Goal: Book appointment/travel/reservation

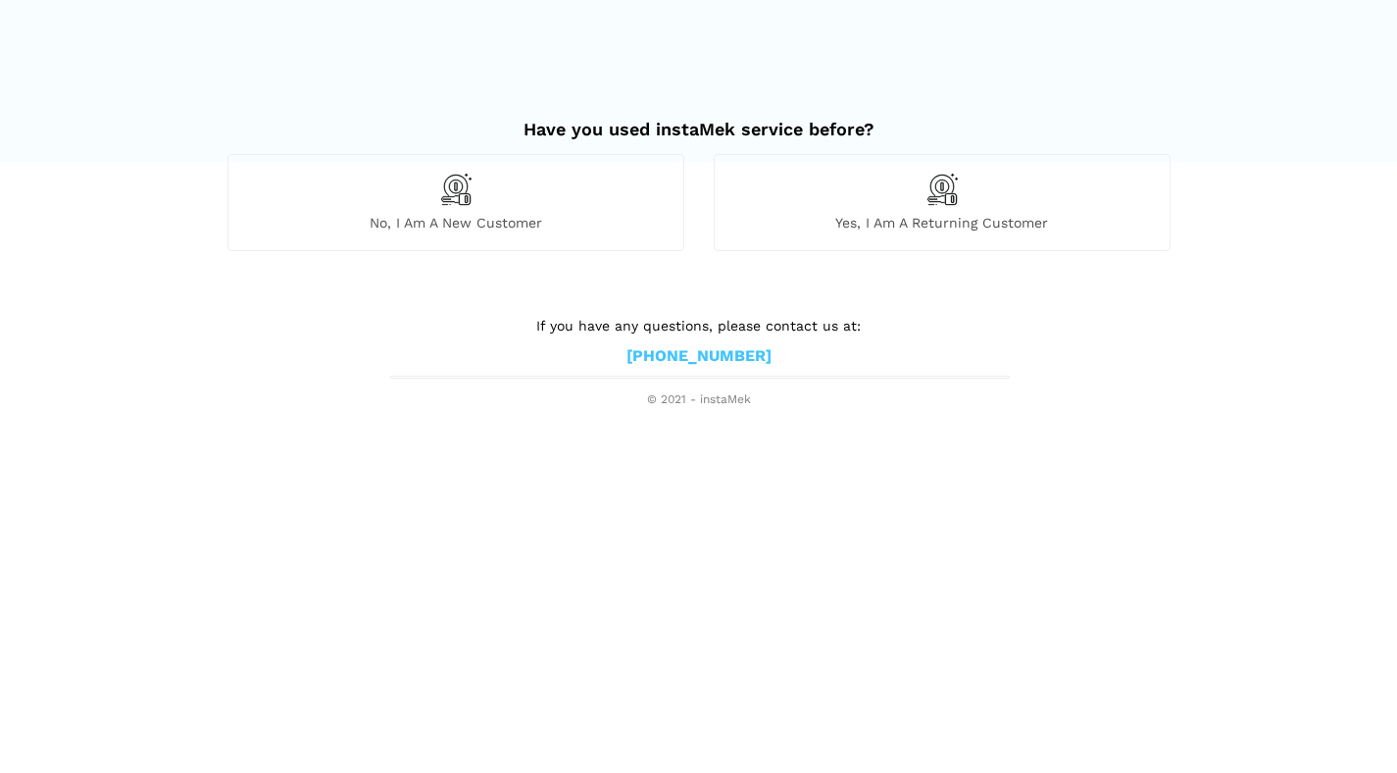
click at [953, 208] on div "Yes, I am a returning customer" at bounding box center [942, 202] width 457 height 96
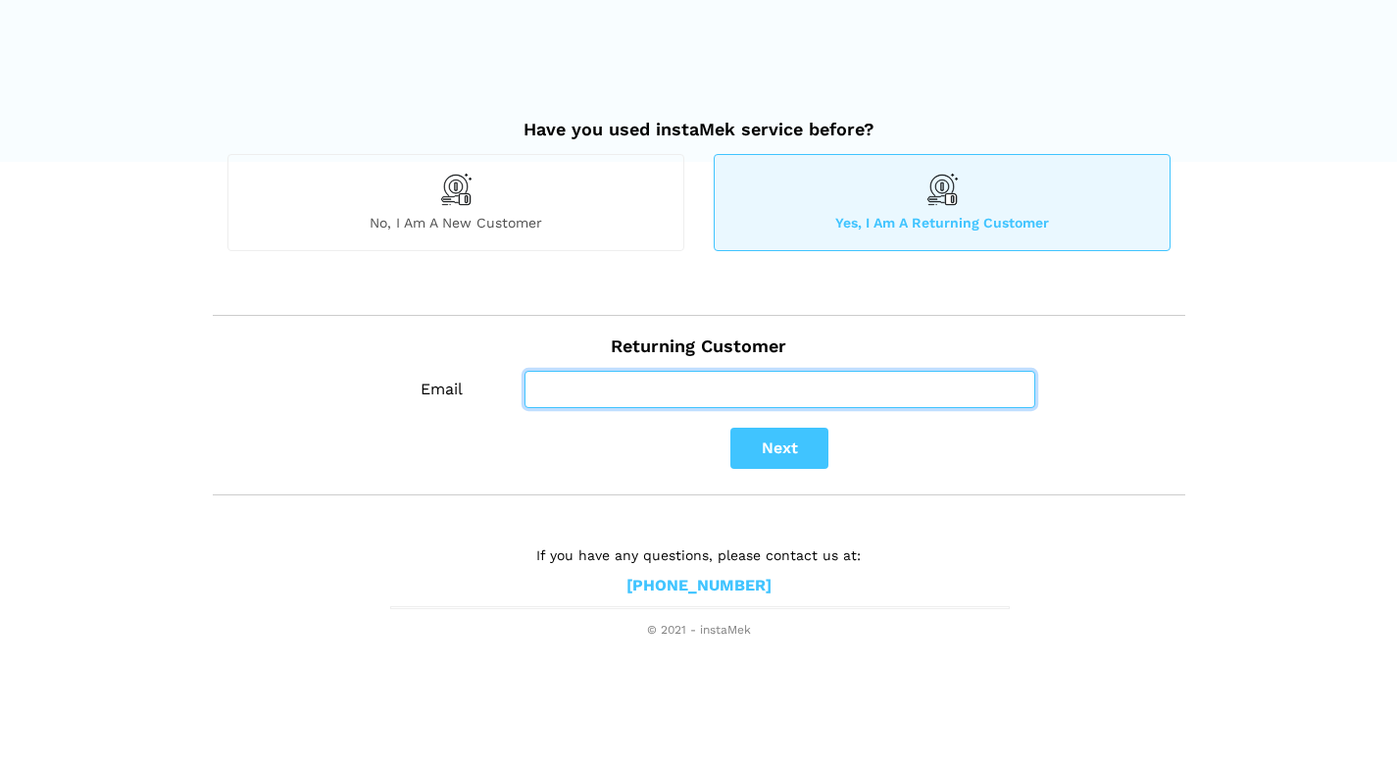
click at [685, 387] on input "Email" at bounding box center [780, 389] width 511 height 37
type input "[EMAIL_ADDRESS][DOMAIN_NAME]"
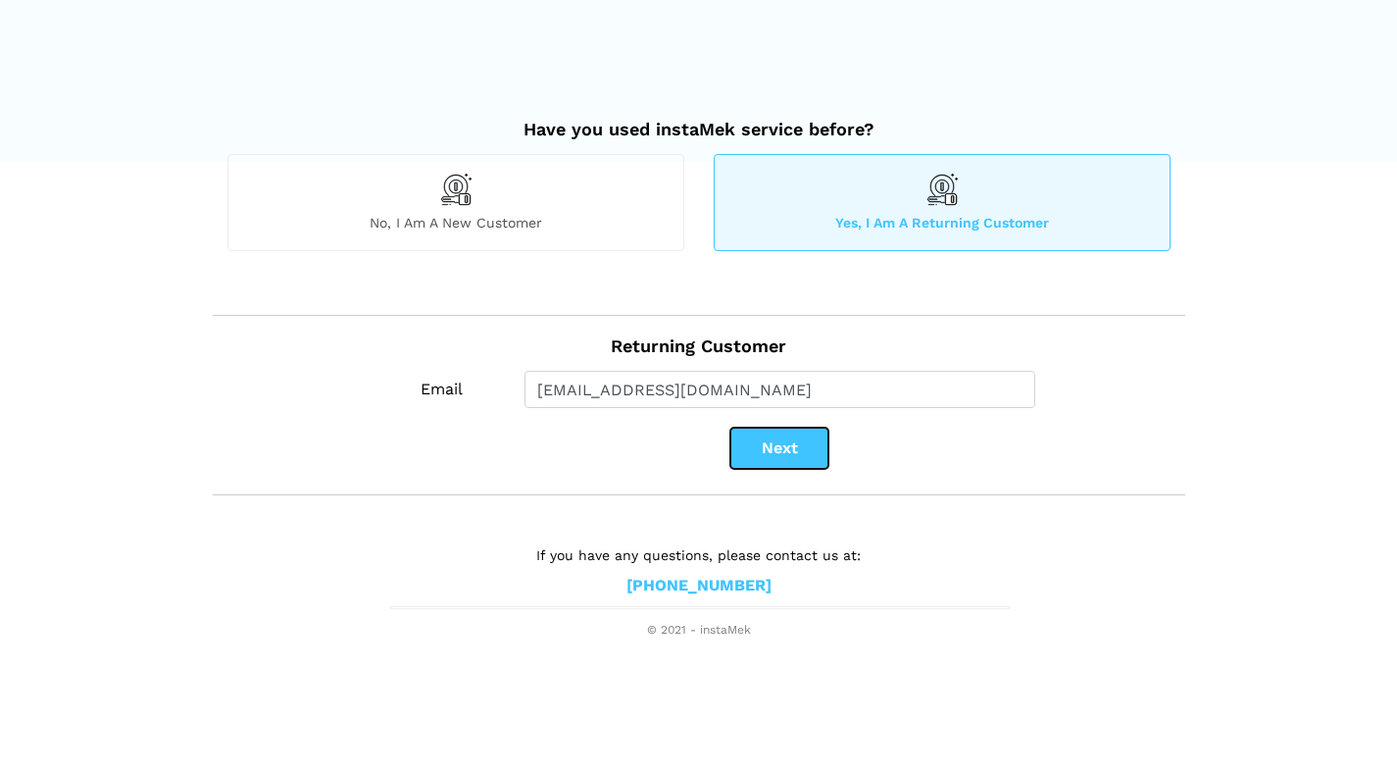
click at [773, 442] on button "Next" at bounding box center [779, 447] width 98 height 41
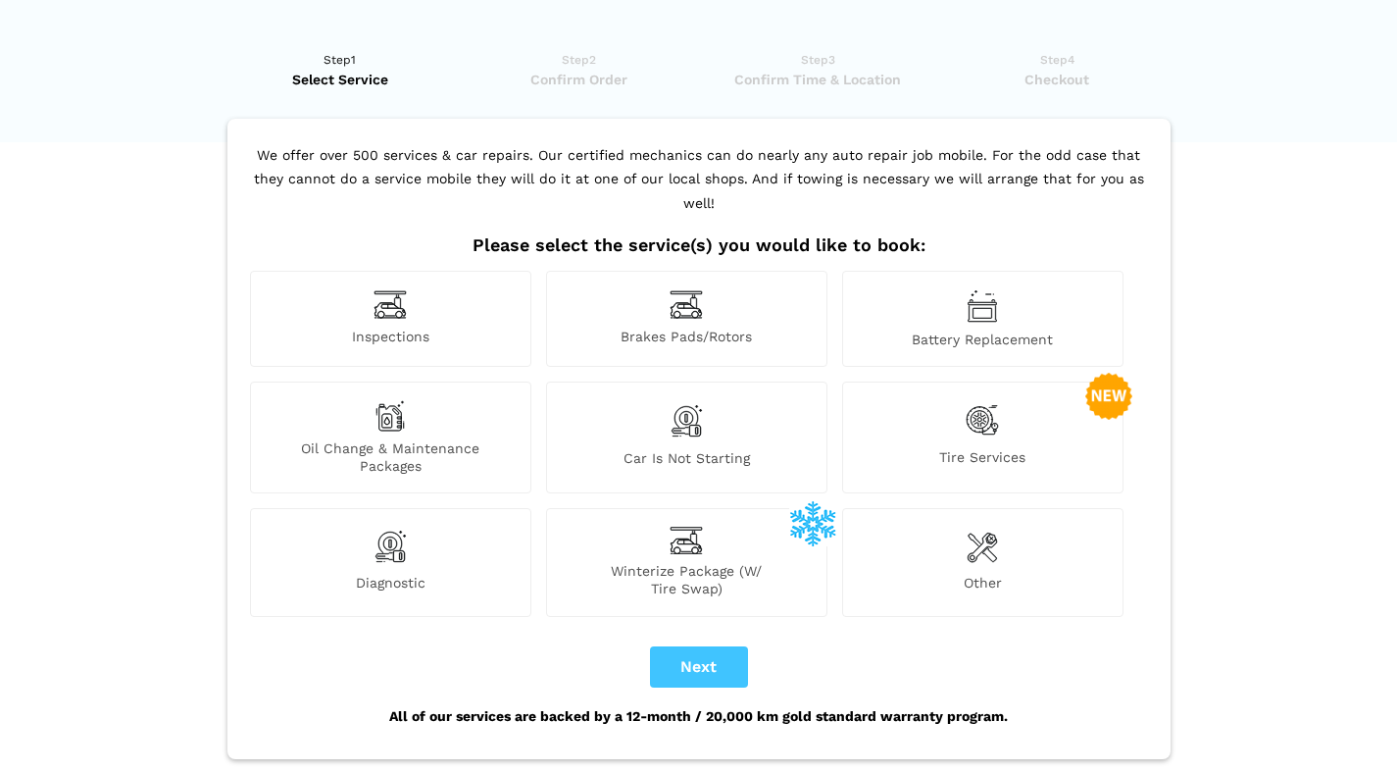
scroll to position [48, 0]
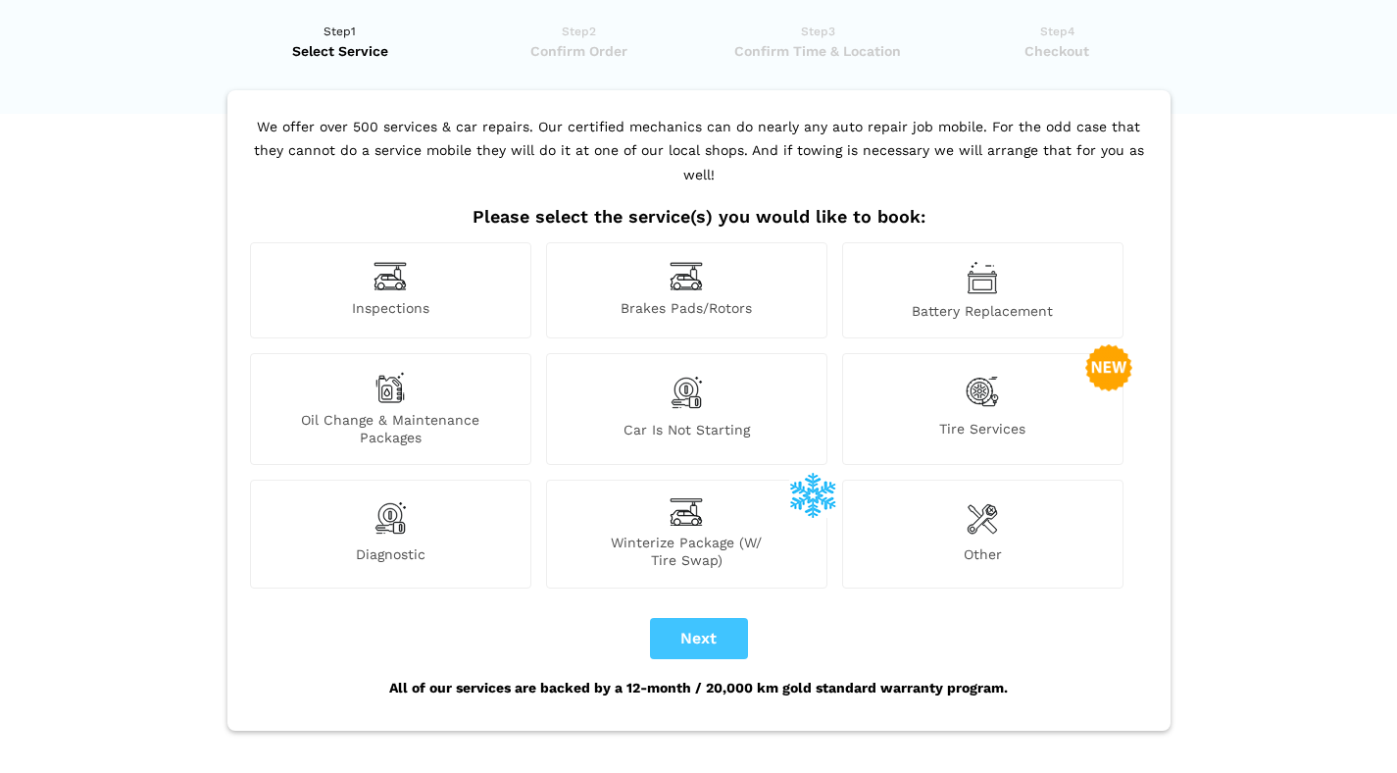
click at [408, 259] on div "Inspections" at bounding box center [390, 290] width 281 height 96
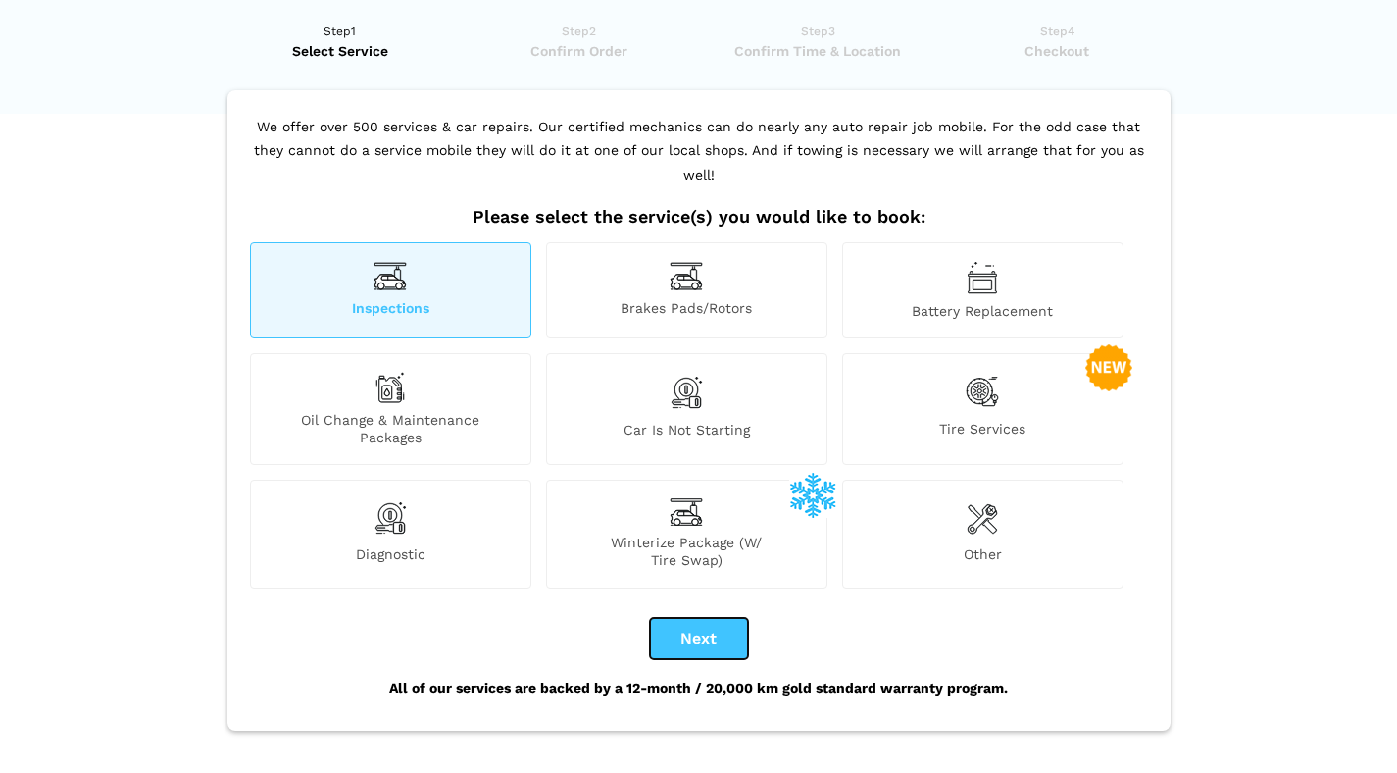
click at [693, 618] on button "Next" at bounding box center [699, 638] width 98 height 41
checkbox input "true"
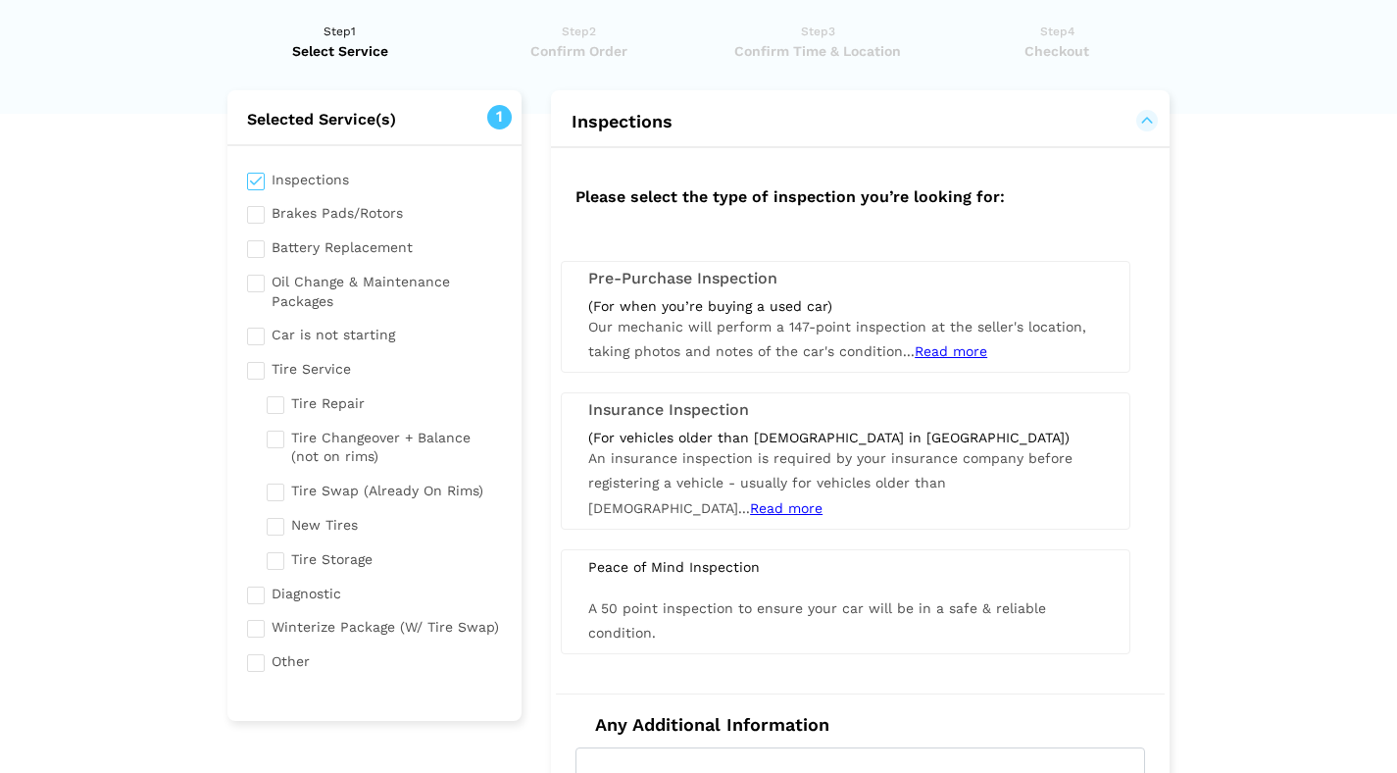
scroll to position [0, 0]
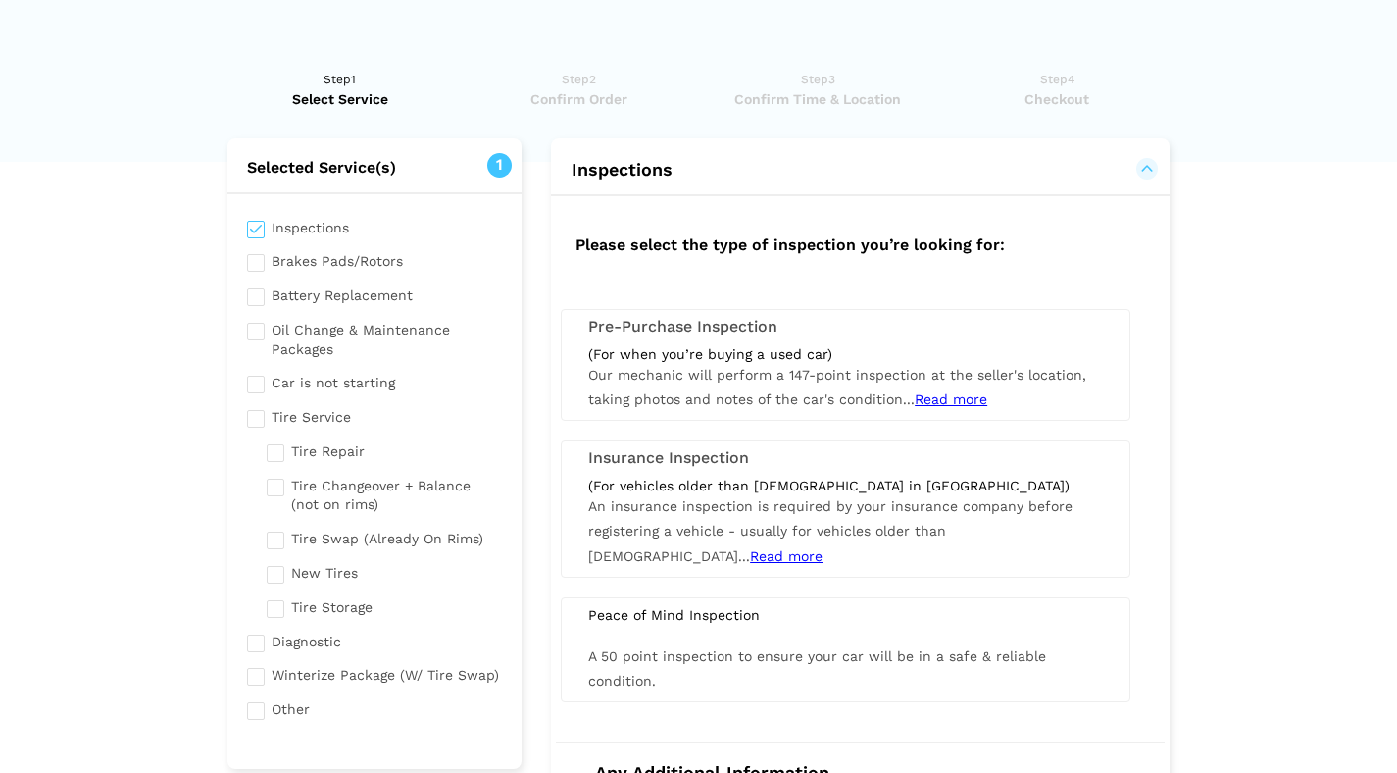
click at [751, 326] on h3 "Pre-Purchase Inspection" at bounding box center [845, 327] width 515 height 18
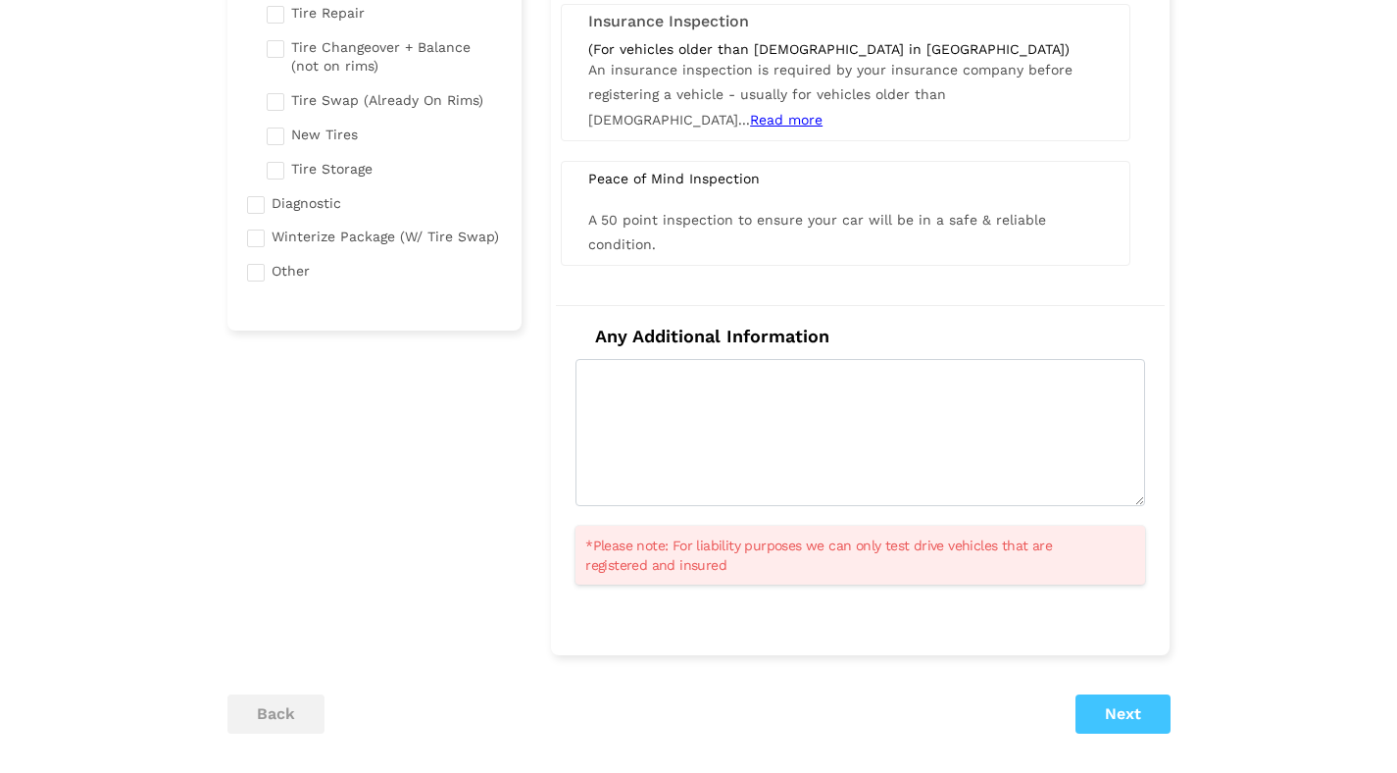
scroll to position [625, 0]
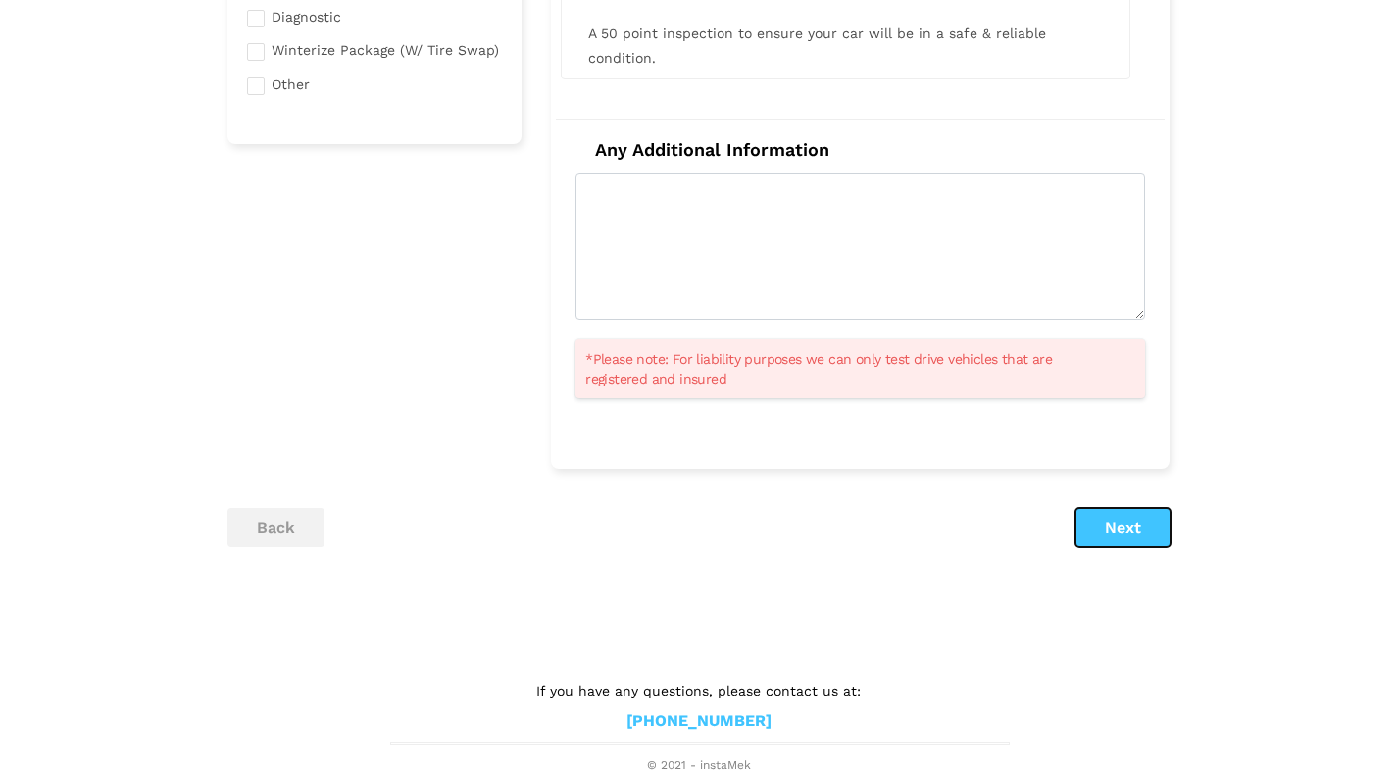
click at [1121, 520] on button "Next" at bounding box center [1123, 527] width 95 height 39
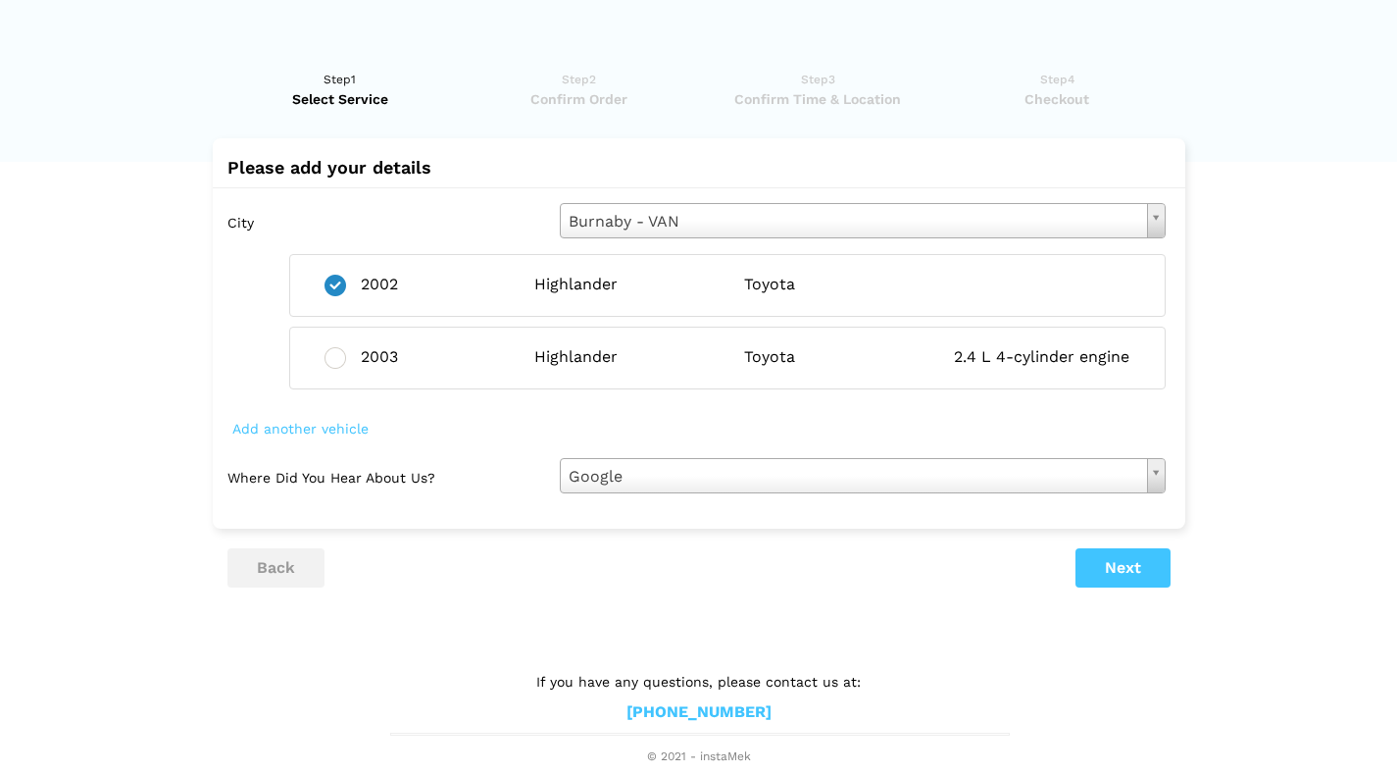
click at [797, 283] on div "Toyota" at bounding box center [834, 285] width 180 height 21
click at [300, 421] on span "Add another vehicle" at bounding box center [300, 428] width 146 height 27
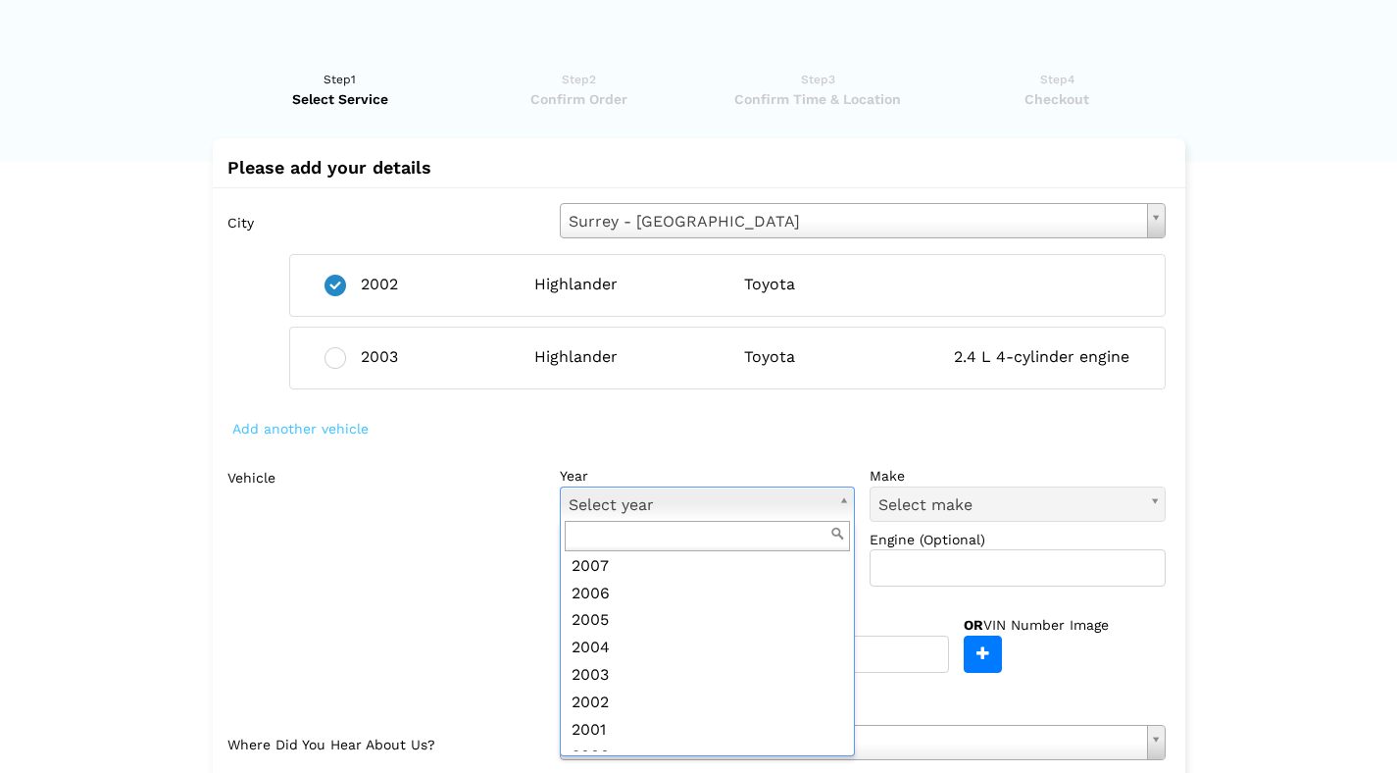
scroll to position [552, 0]
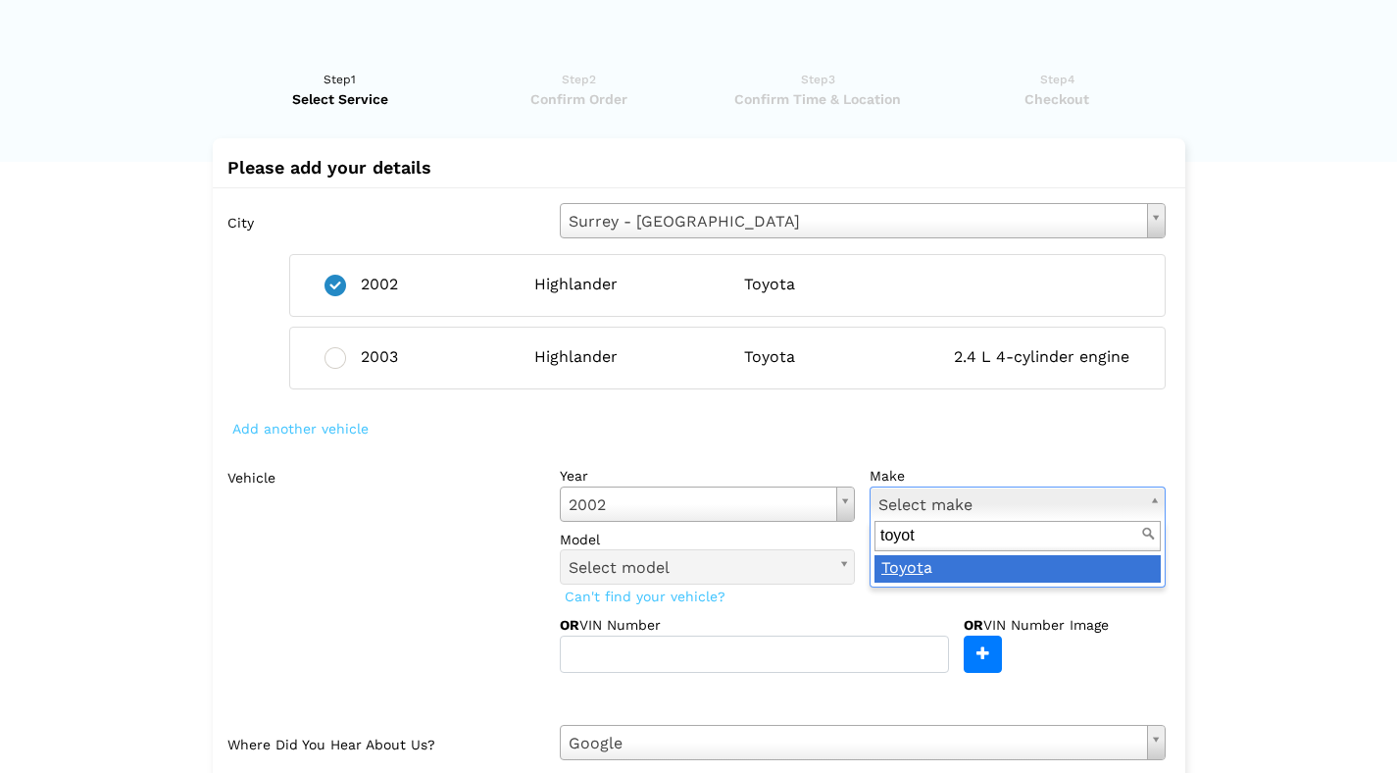
type input "toyot"
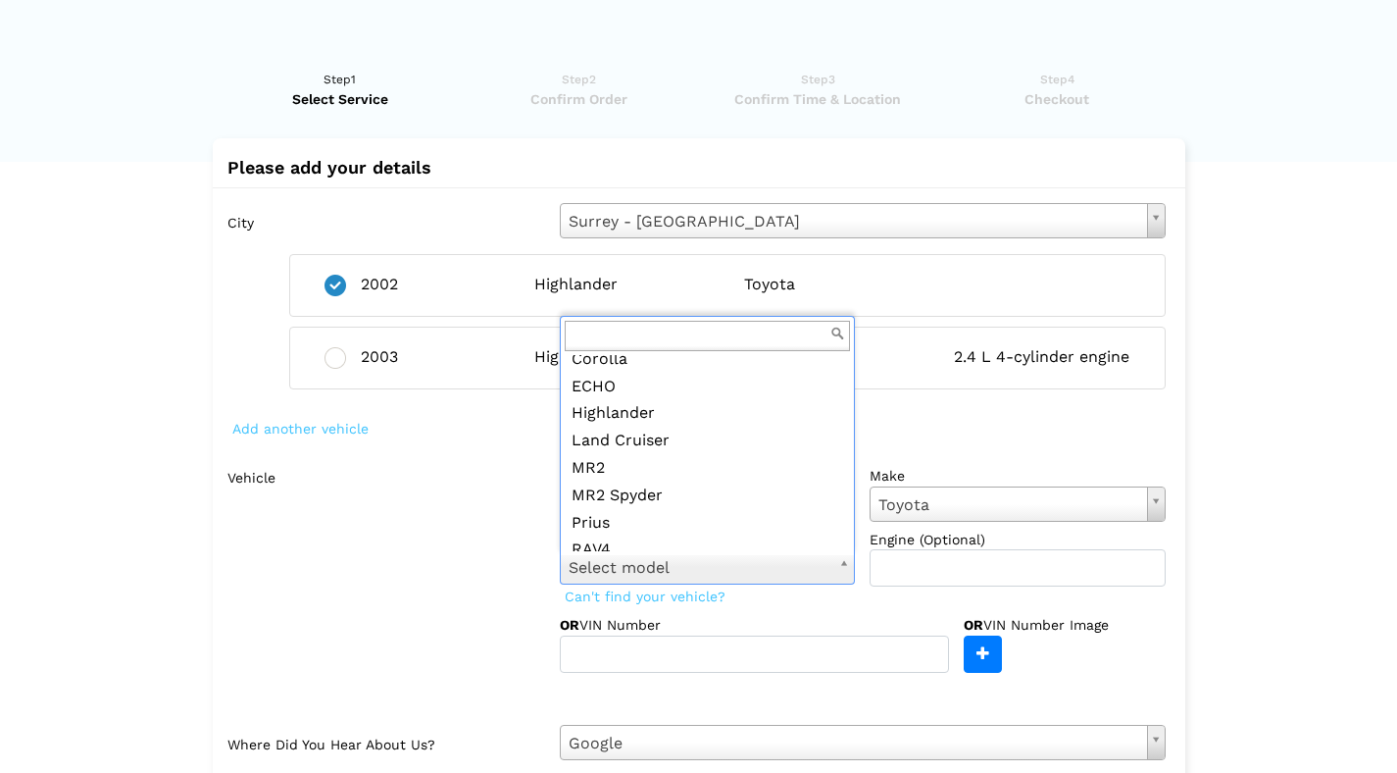
scroll to position [175, 0]
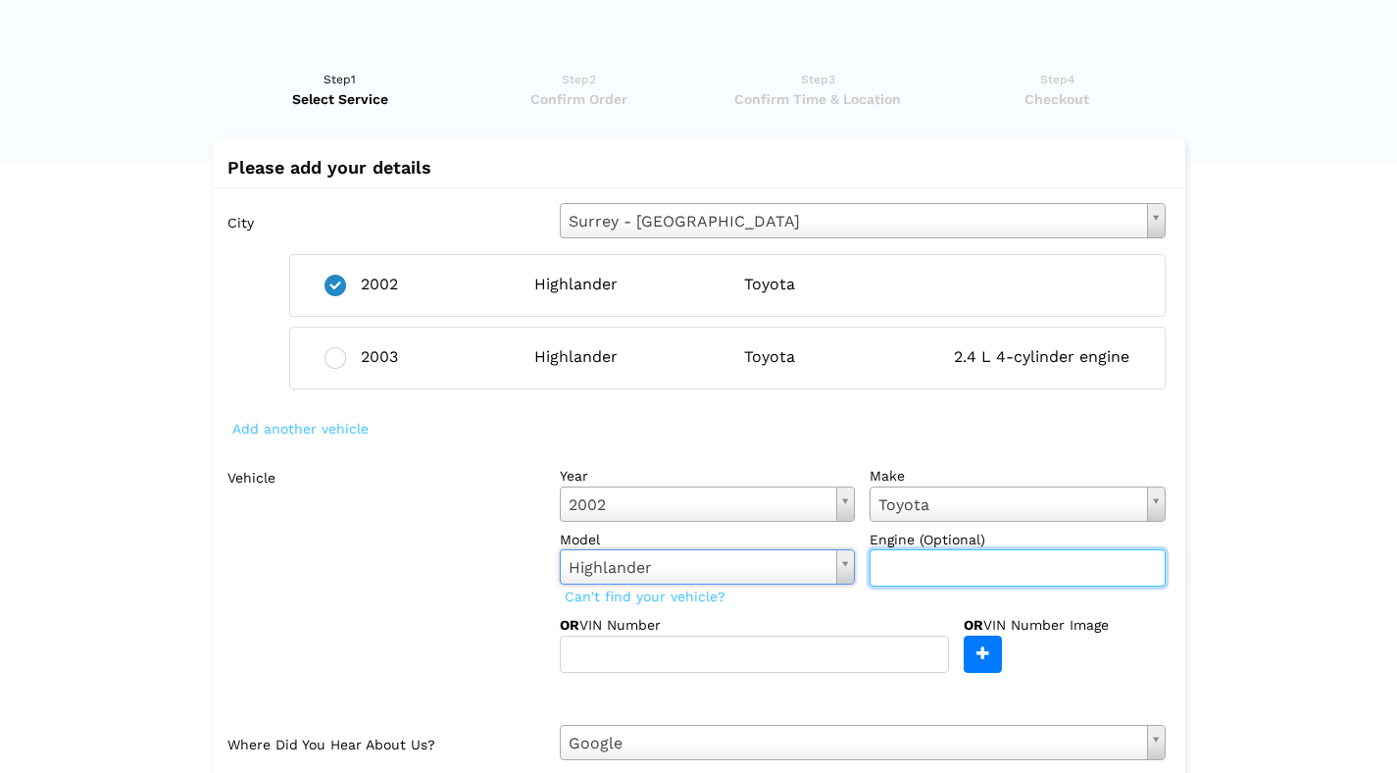
click at [958, 564] on input "text" at bounding box center [1018, 567] width 296 height 37
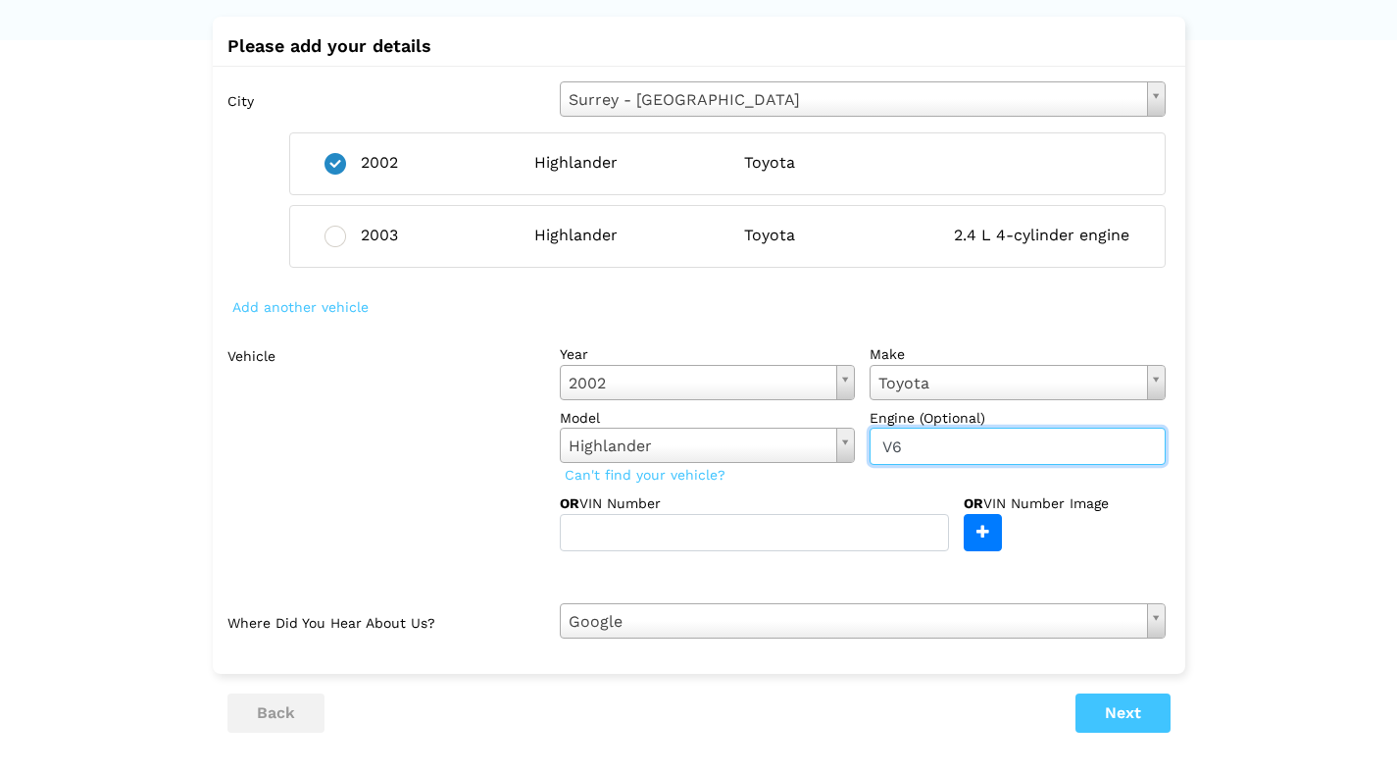
type input "V6"
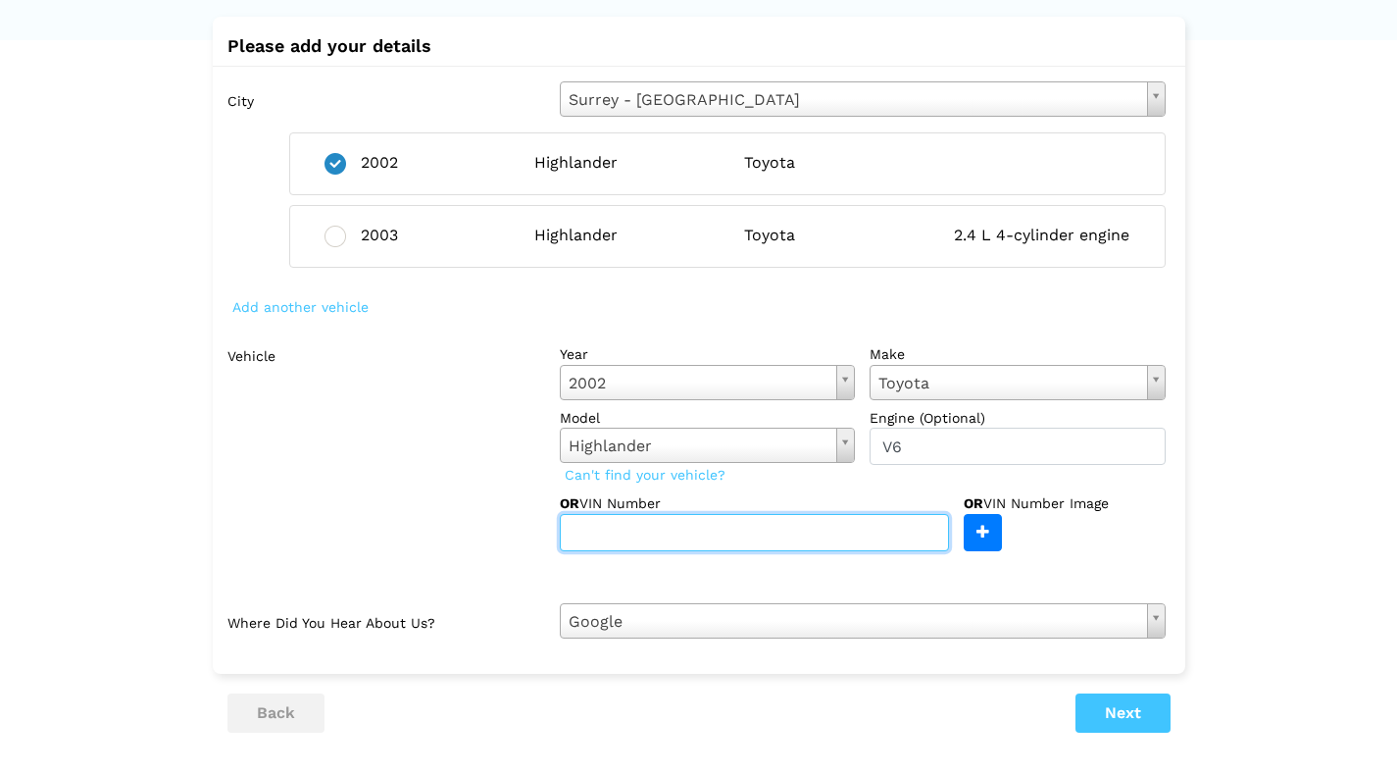
click at [784, 525] on input "text" at bounding box center [754, 532] width 389 height 37
type input "[US_VEHICLE_IDENTIFICATION_NUMBER]"
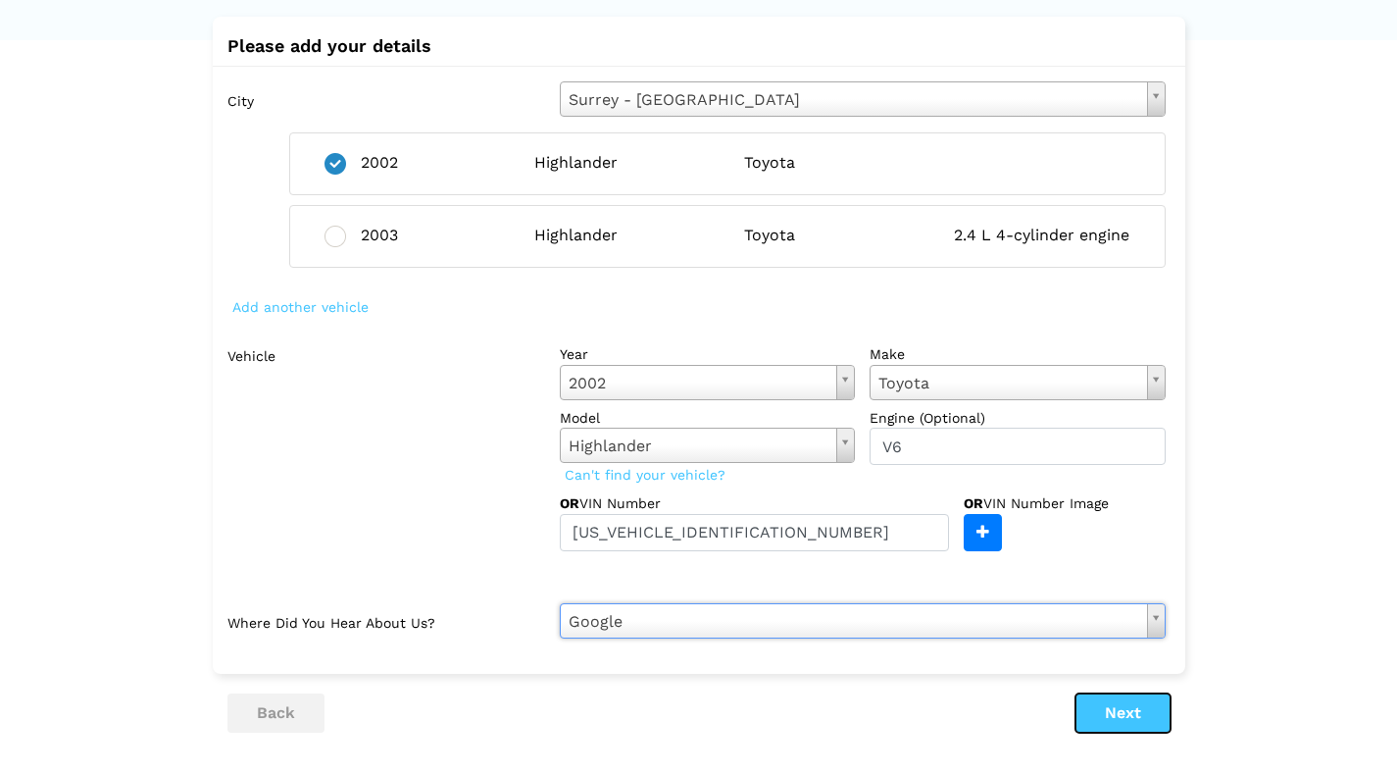
click at [1129, 703] on button "Next" at bounding box center [1123, 712] width 95 height 39
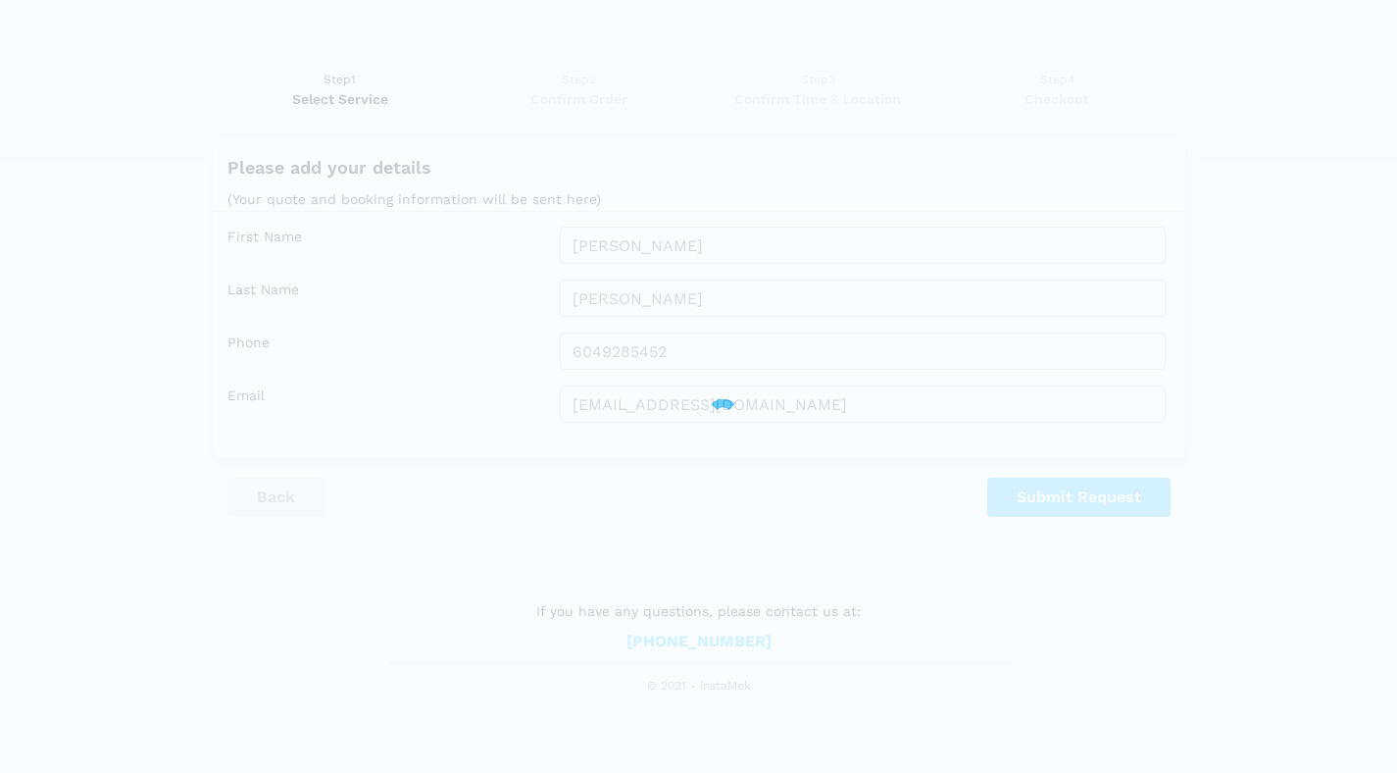
scroll to position [0, 0]
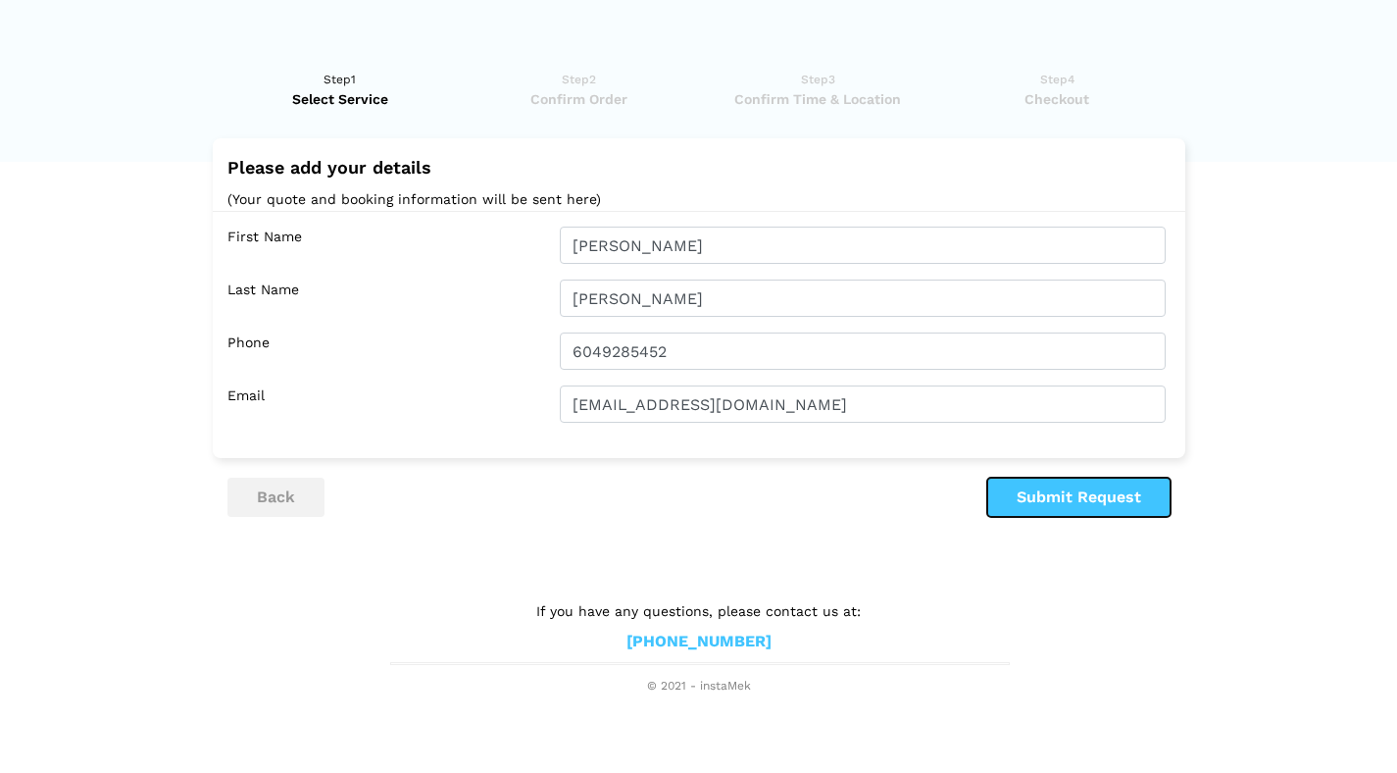
click at [1059, 489] on button "Submit Request" at bounding box center [1078, 496] width 183 height 39
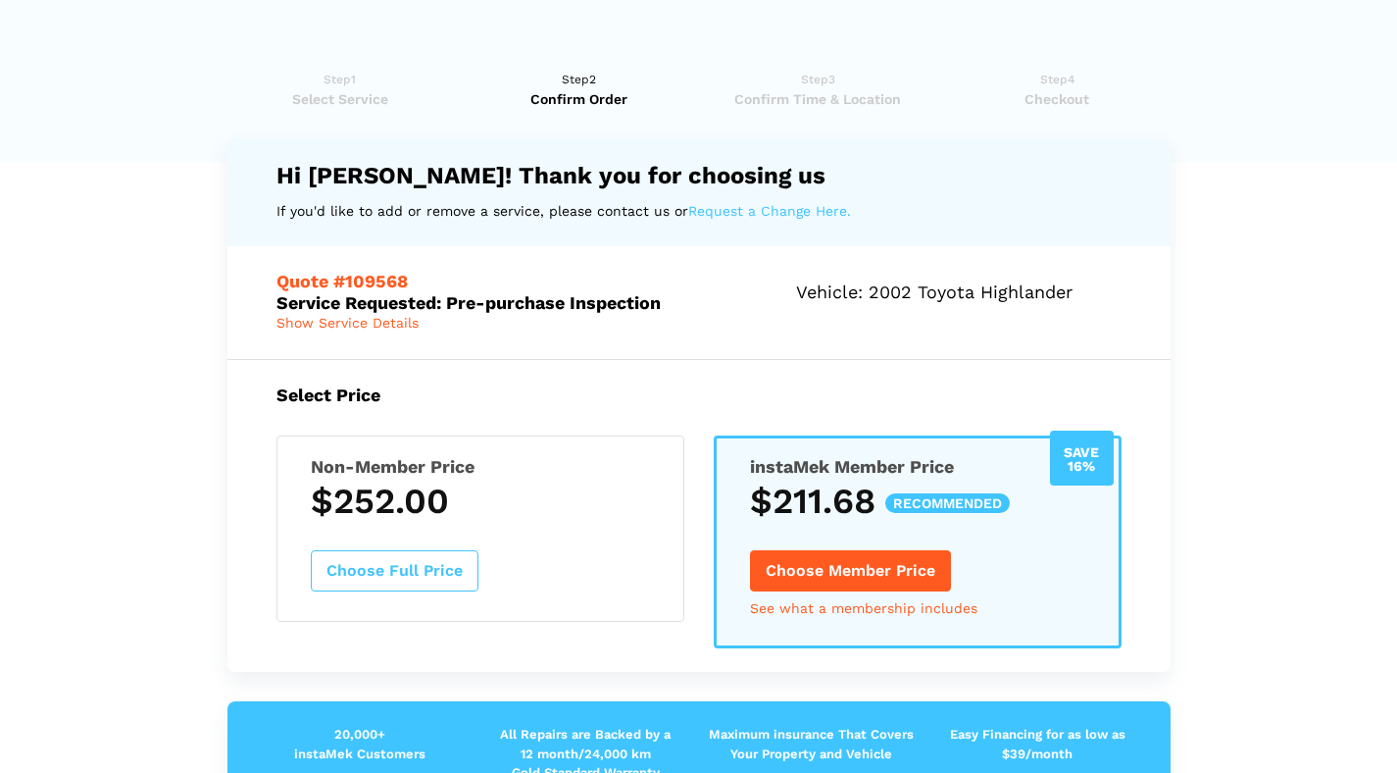
click at [556, 515] on h3 "$252.00" at bounding box center [480, 500] width 339 height 41
click at [418, 561] on button "Choose Full Price" at bounding box center [395, 570] width 168 height 41
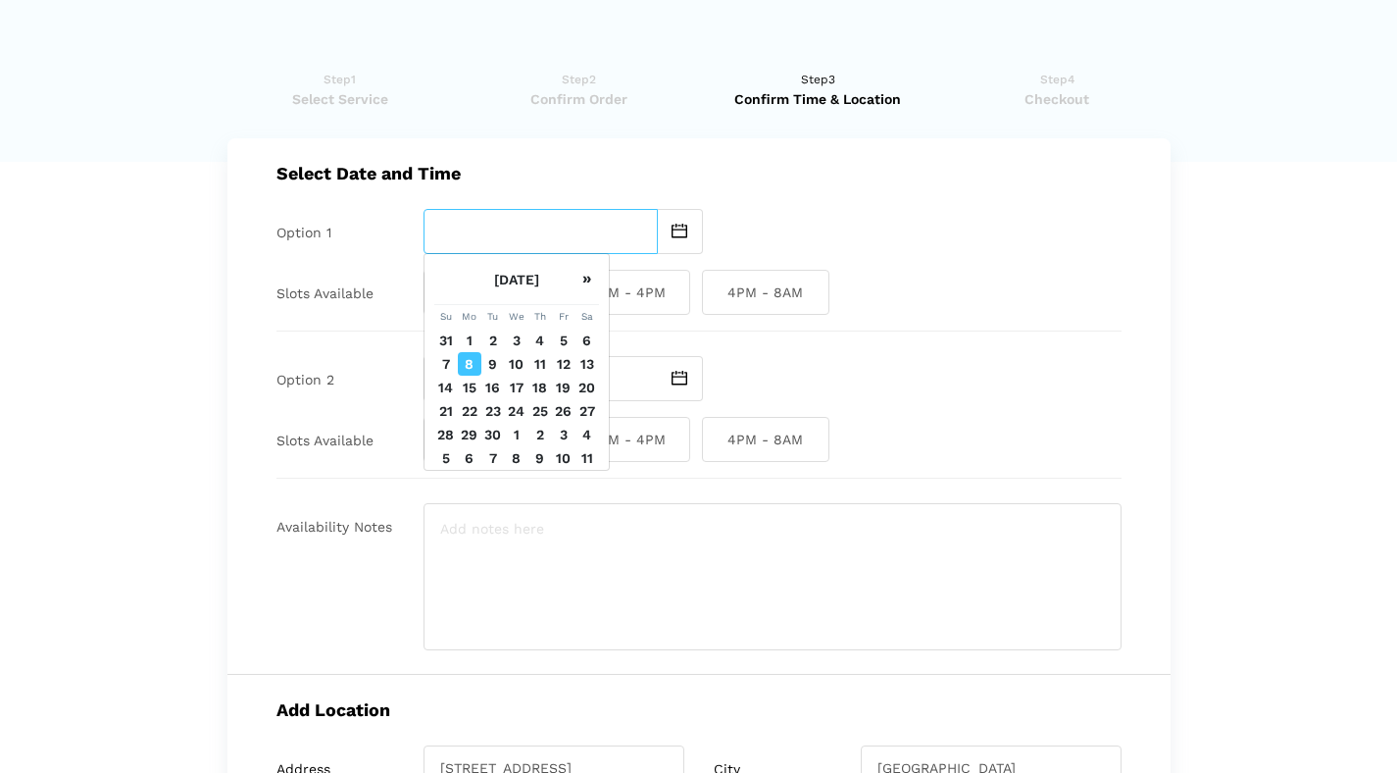
click at [540, 217] on input "text" at bounding box center [541, 231] width 234 height 45
click at [516, 375] on td "10" at bounding box center [517, 364] width 24 height 24
type input "[DATE]"
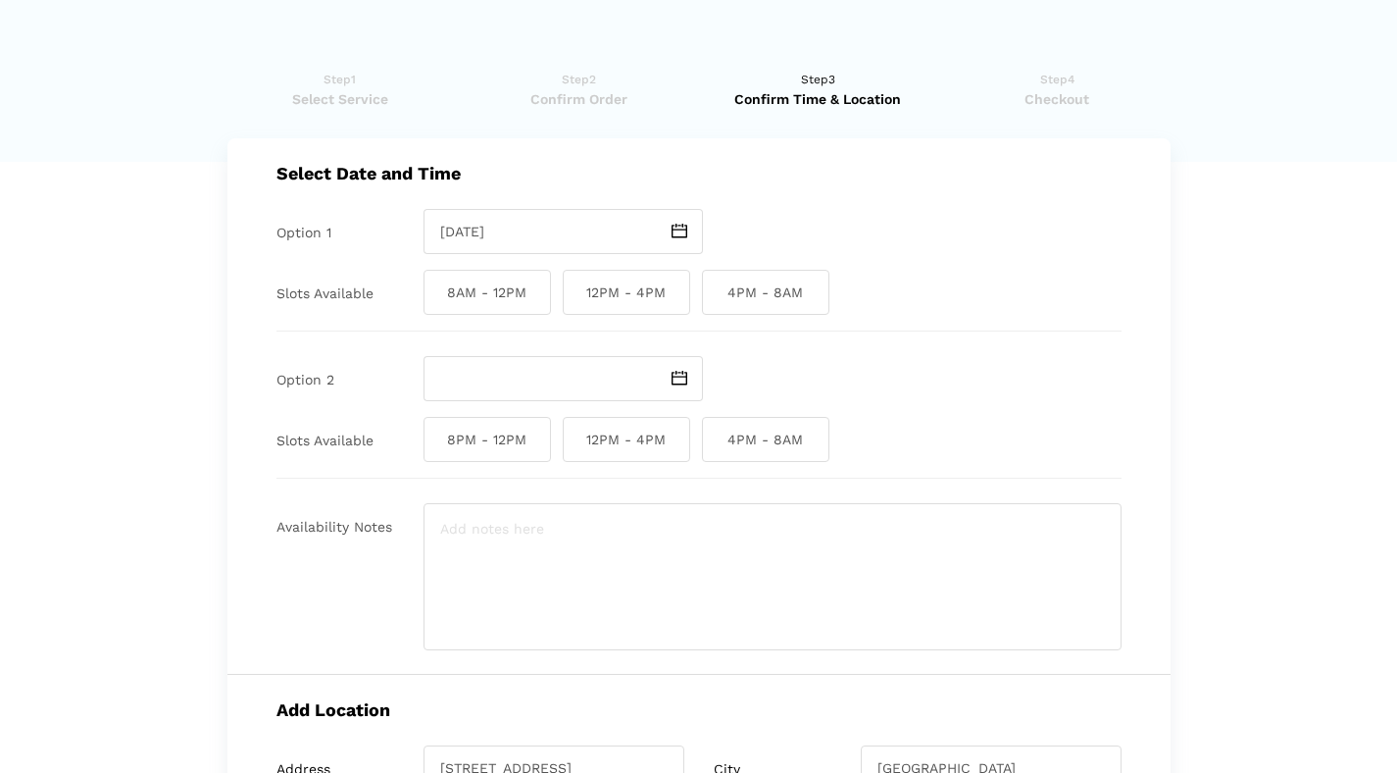
click at [479, 293] on span "8AM - 12PM" at bounding box center [487, 292] width 127 height 45
click at [436, 293] on input "8AM - 12PM" at bounding box center [430, 292] width 13 height 45
checkbox input "true"
click at [483, 383] on input "text" at bounding box center [541, 378] width 234 height 45
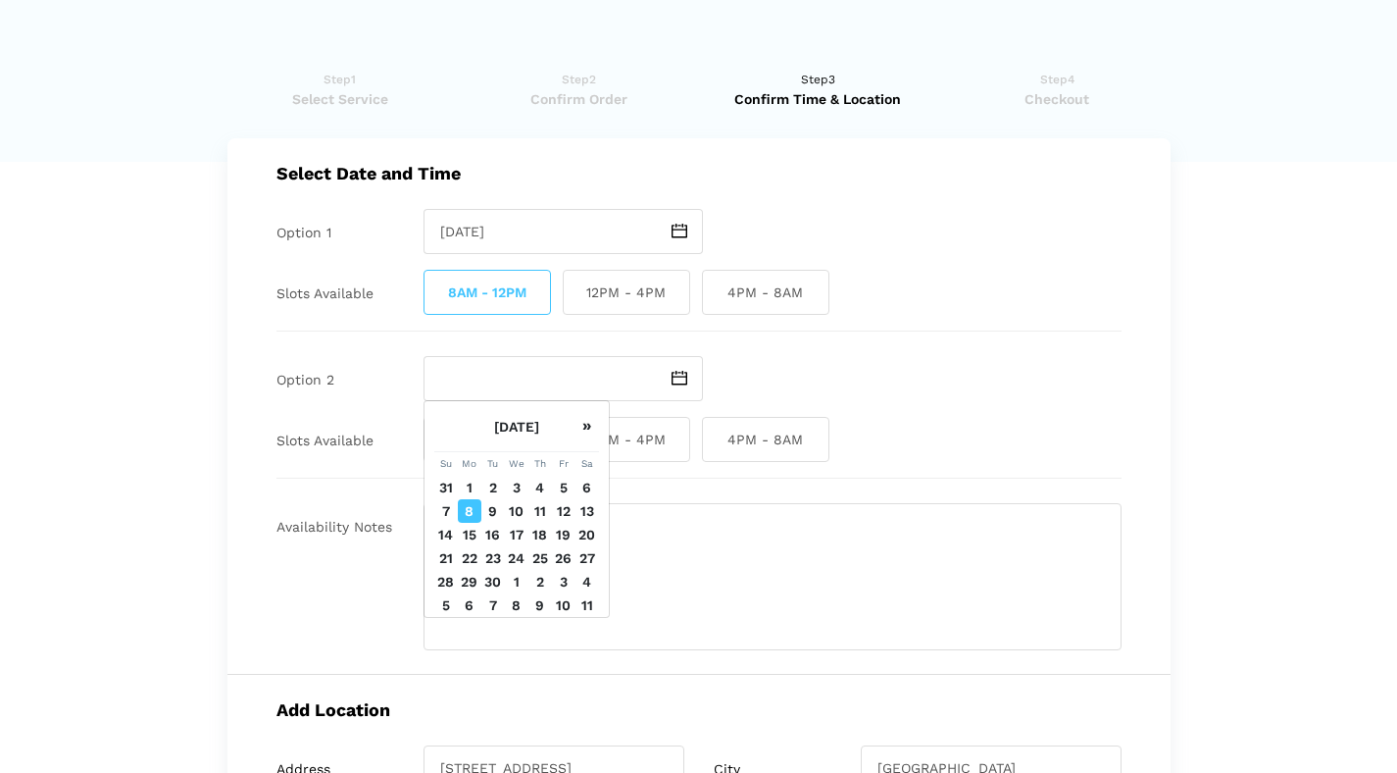
click at [515, 523] on td "10" at bounding box center [517, 511] width 24 height 24
type input "[DATE]"
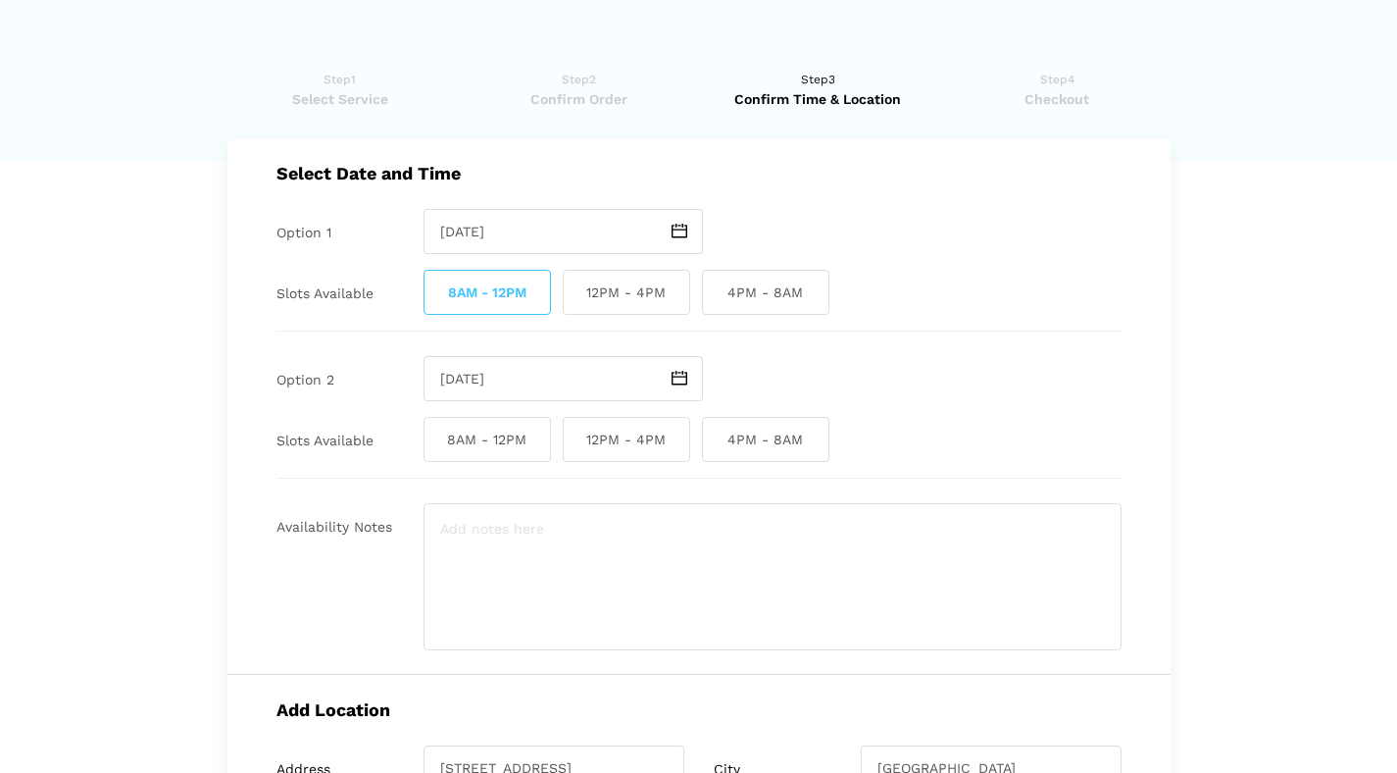
click at [594, 433] on span "12PM - 4PM" at bounding box center [626, 439] width 127 height 45
click at [576, 433] on input "12PM - 4PM" at bounding box center [569, 439] width 13 height 45
checkbox input "true"
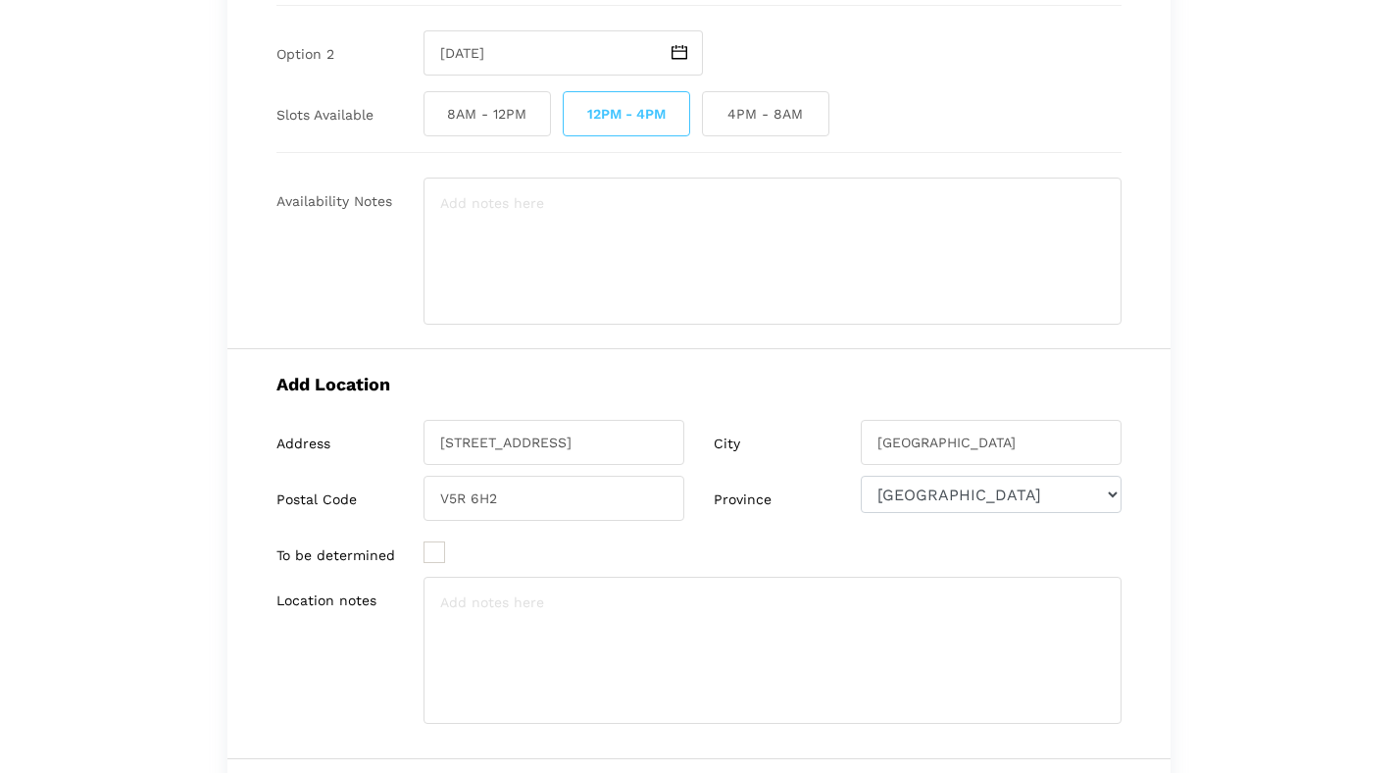
scroll to position [330, 0]
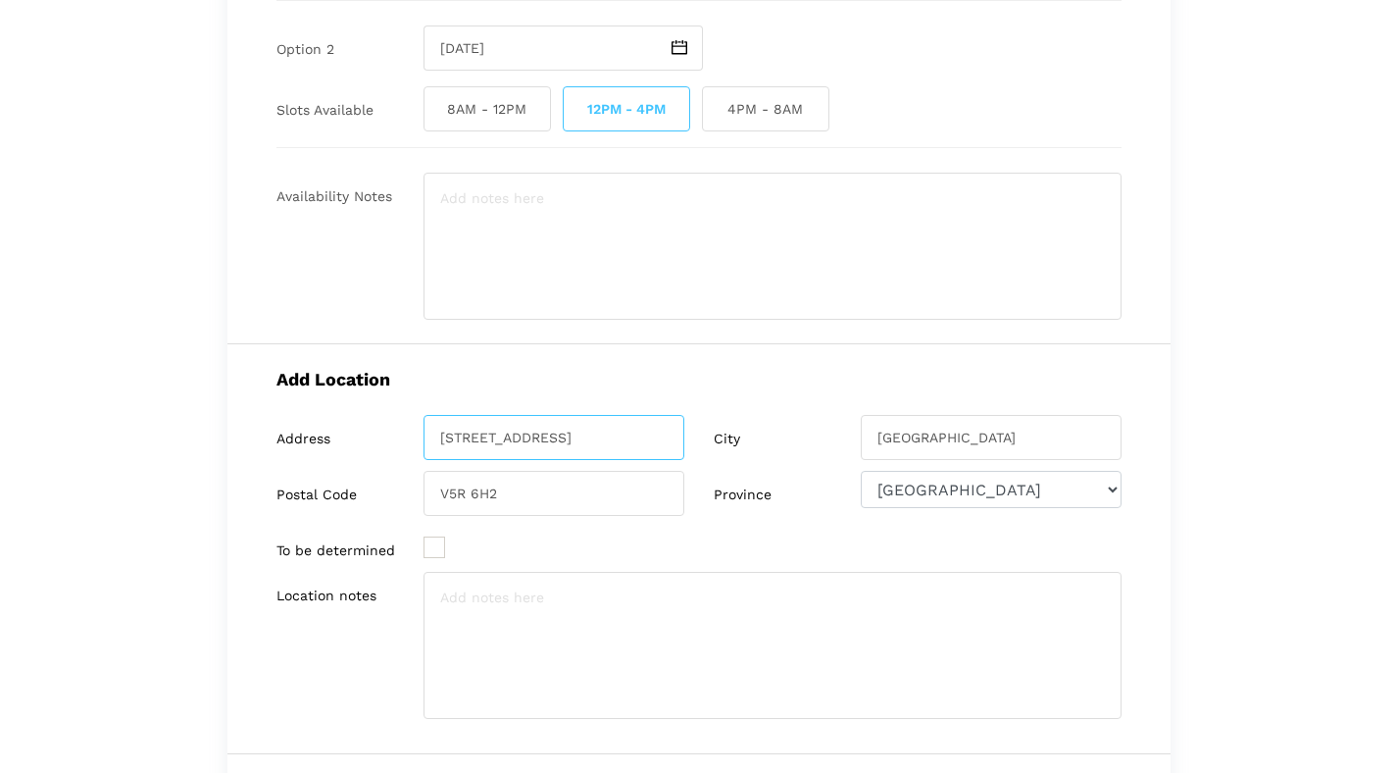
drag, startPoint x: 594, startPoint y: 440, endPoint x: 325, endPoint y: 440, distance: 268.6
click at [325, 440] on div "Address [STREET_ADDRESS]" at bounding box center [480, 437] width 408 height 45
paste input "14831 104ave"
type input "[STREET_ADDRESS]"
type input "[GEOGRAPHIC_DATA]"
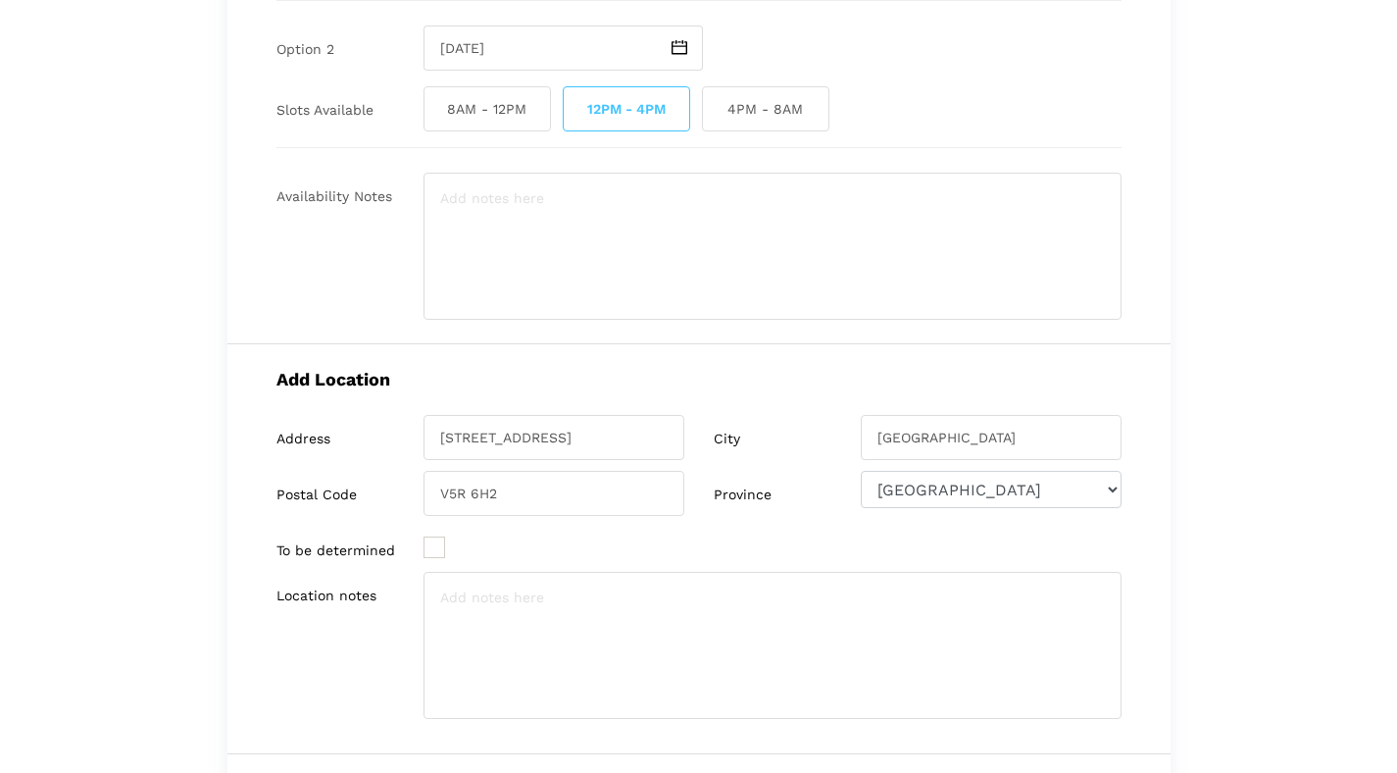
type input "V3R 1M5"
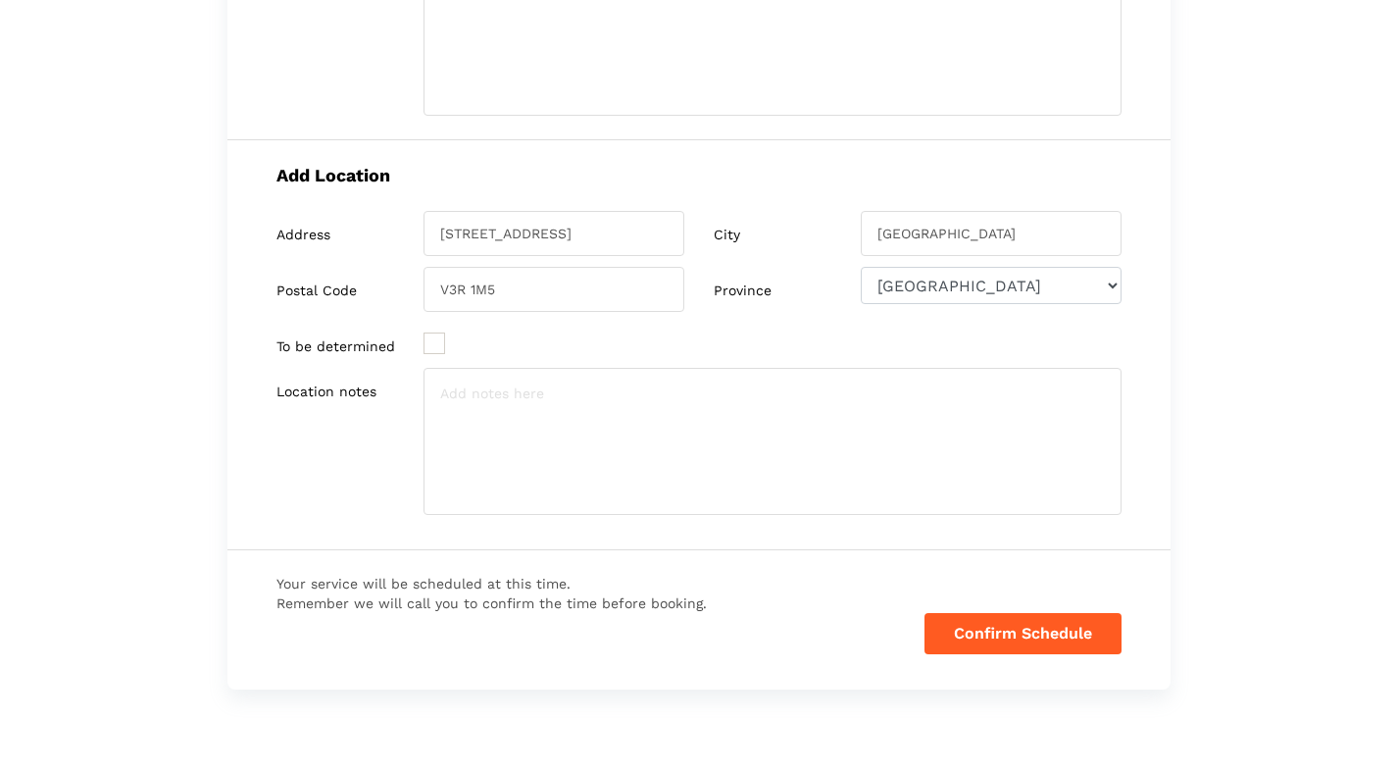
scroll to position [556, 0]
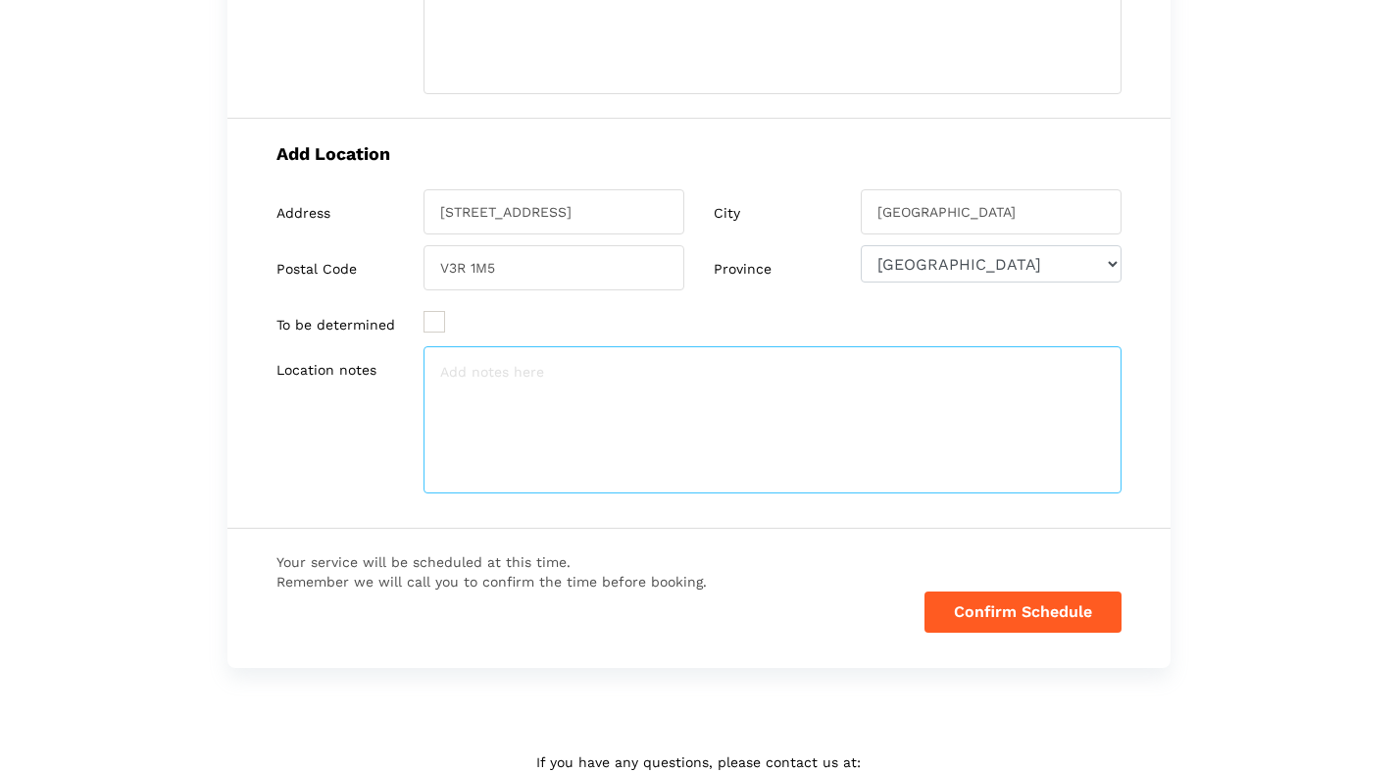
click at [588, 368] on textarea at bounding box center [773, 419] width 698 height 147
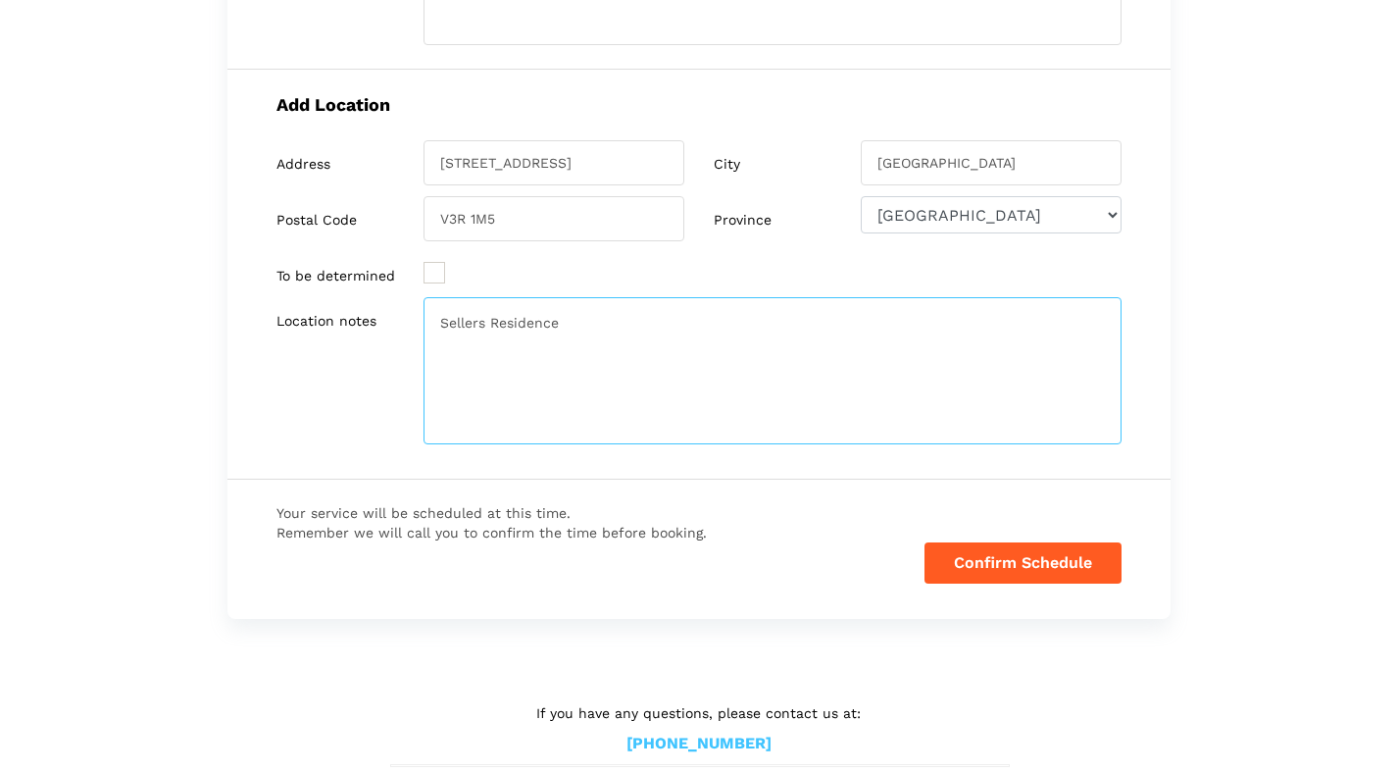
scroll to position [608, 0]
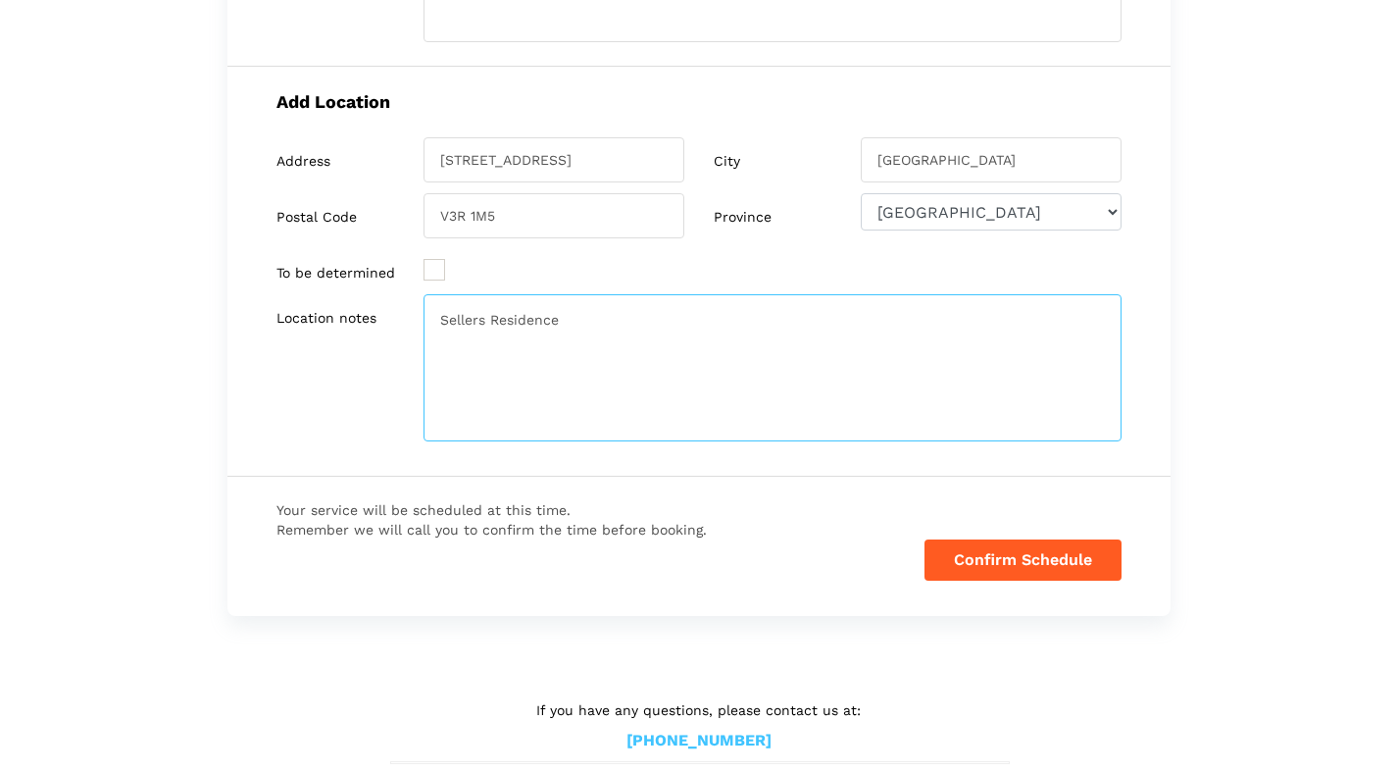
type textarea "Sellers Residence"
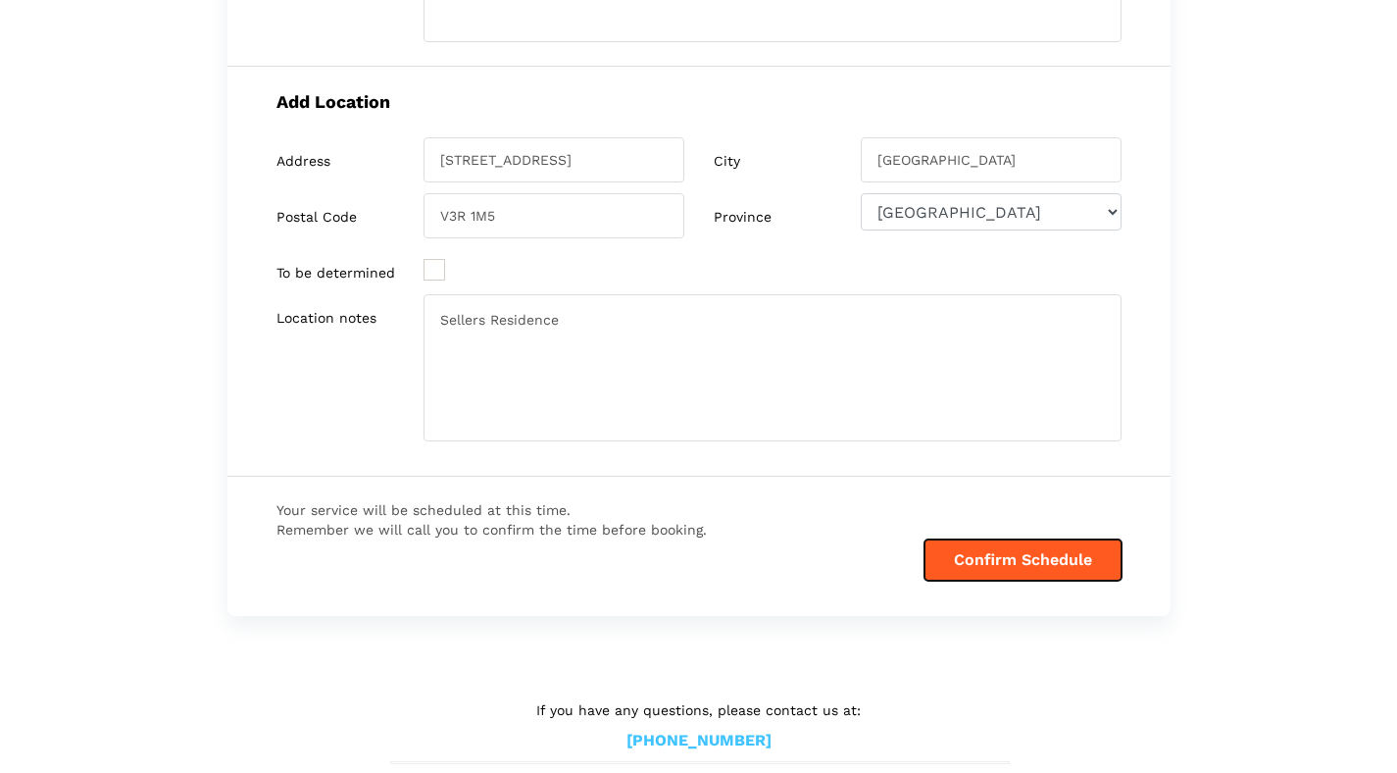
click at [1033, 563] on button "Confirm Schedule" at bounding box center [1023, 559] width 197 height 41
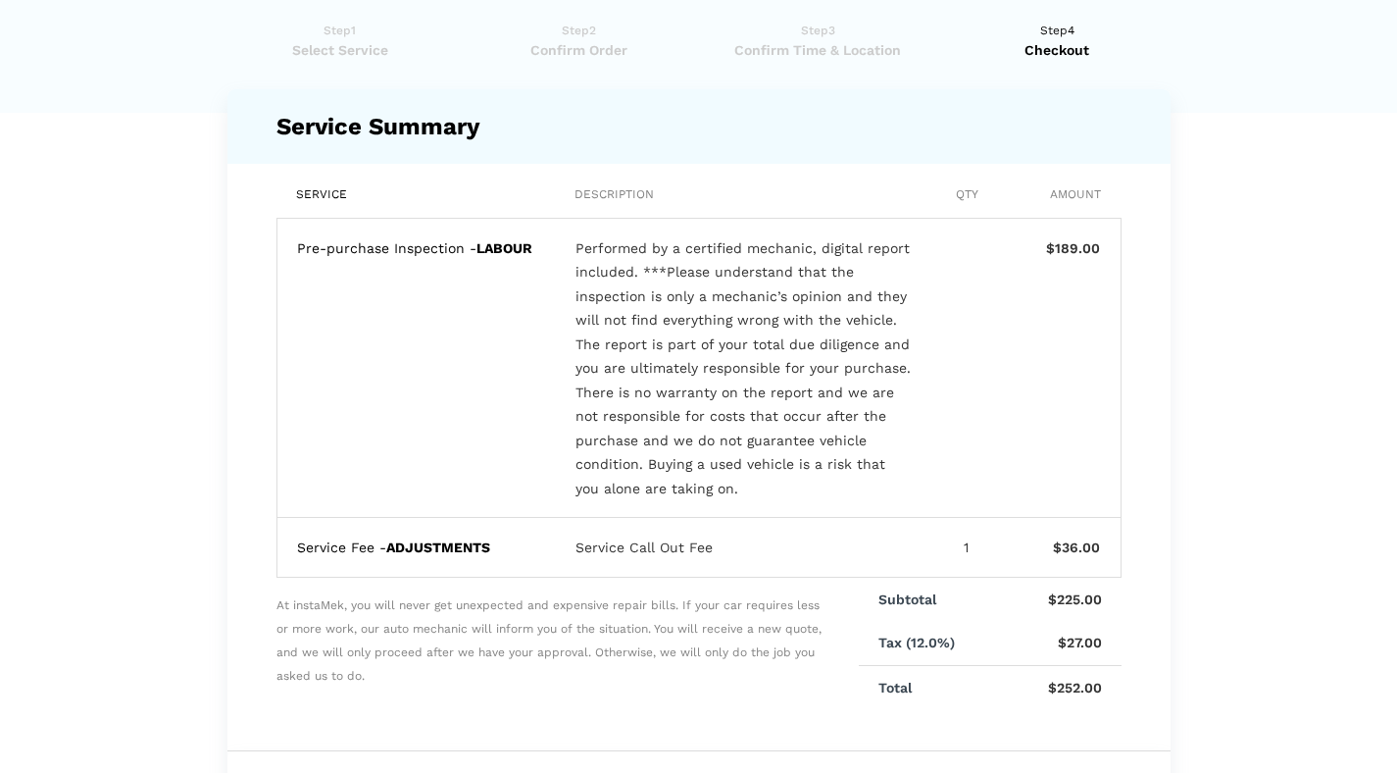
scroll to position [0, 0]
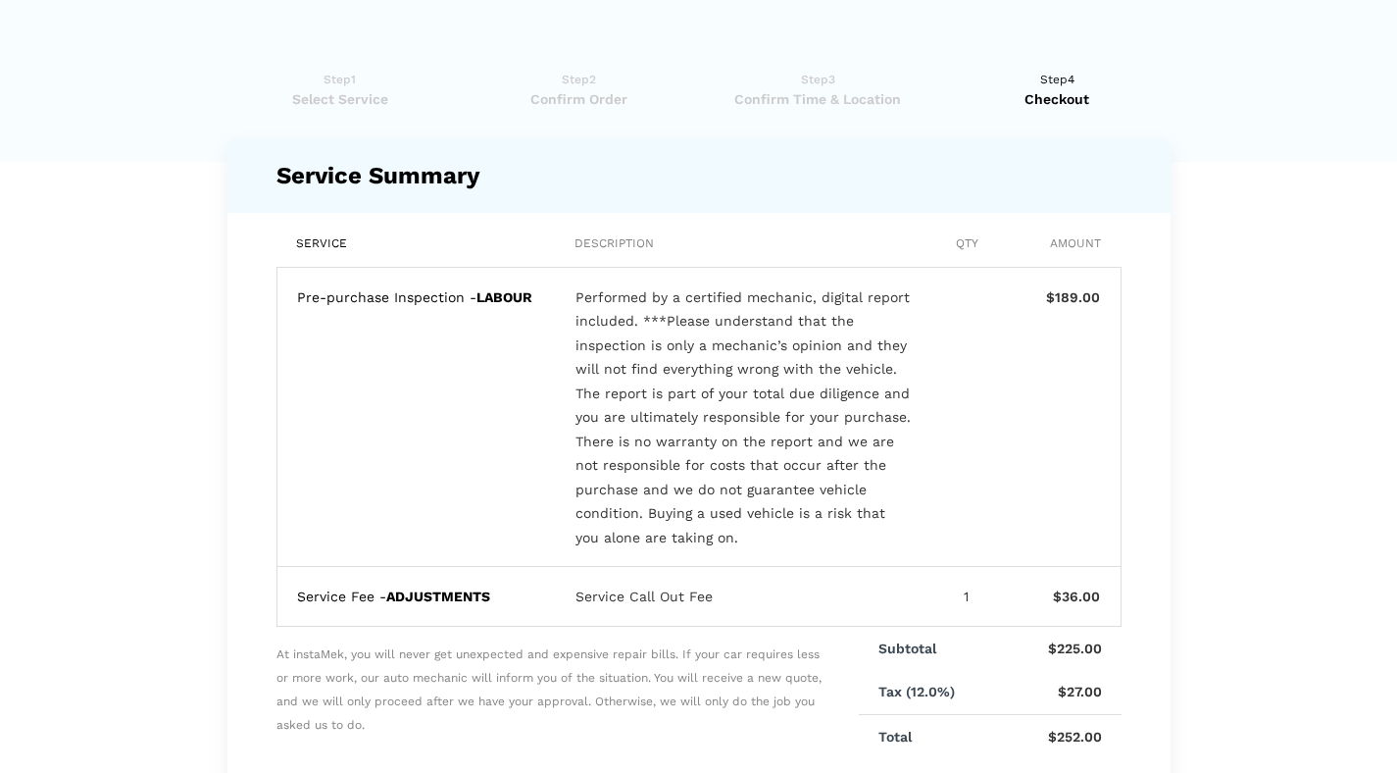
click at [814, 92] on span "Confirm Time & Location" at bounding box center [818, 99] width 226 height 20
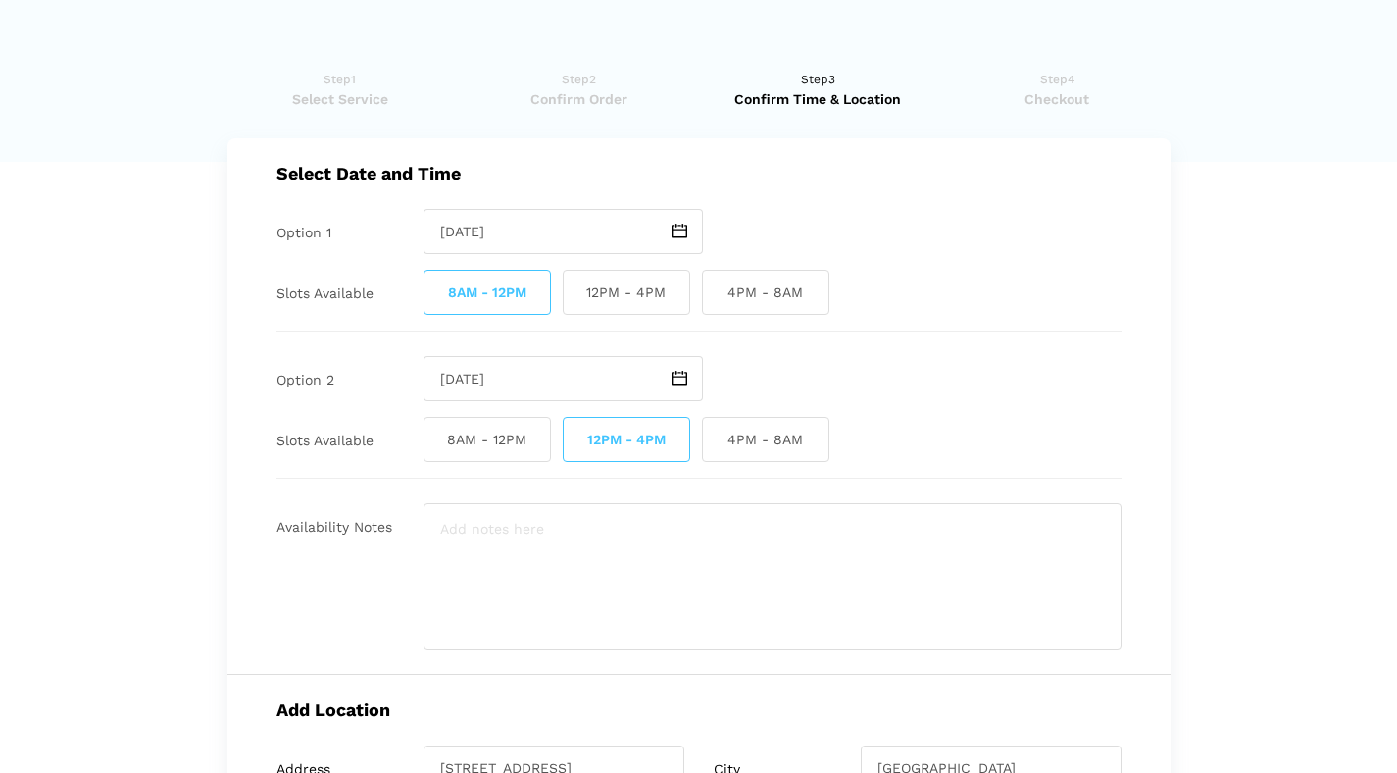
click at [468, 432] on span "8AM - 12PM" at bounding box center [487, 439] width 127 height 45
click at [436, 432] on input "8AM - 12PM" at bounding box center [430, 439] width 13 height 45
checkbox input "true"
click at [644, 443] on span "12PM - 4PM" at bounding box center [626, 439] width 127 height 45
click at [576, 443] on input "12PM - 4PM" at bounding box center [569, 439] width 13 height 45
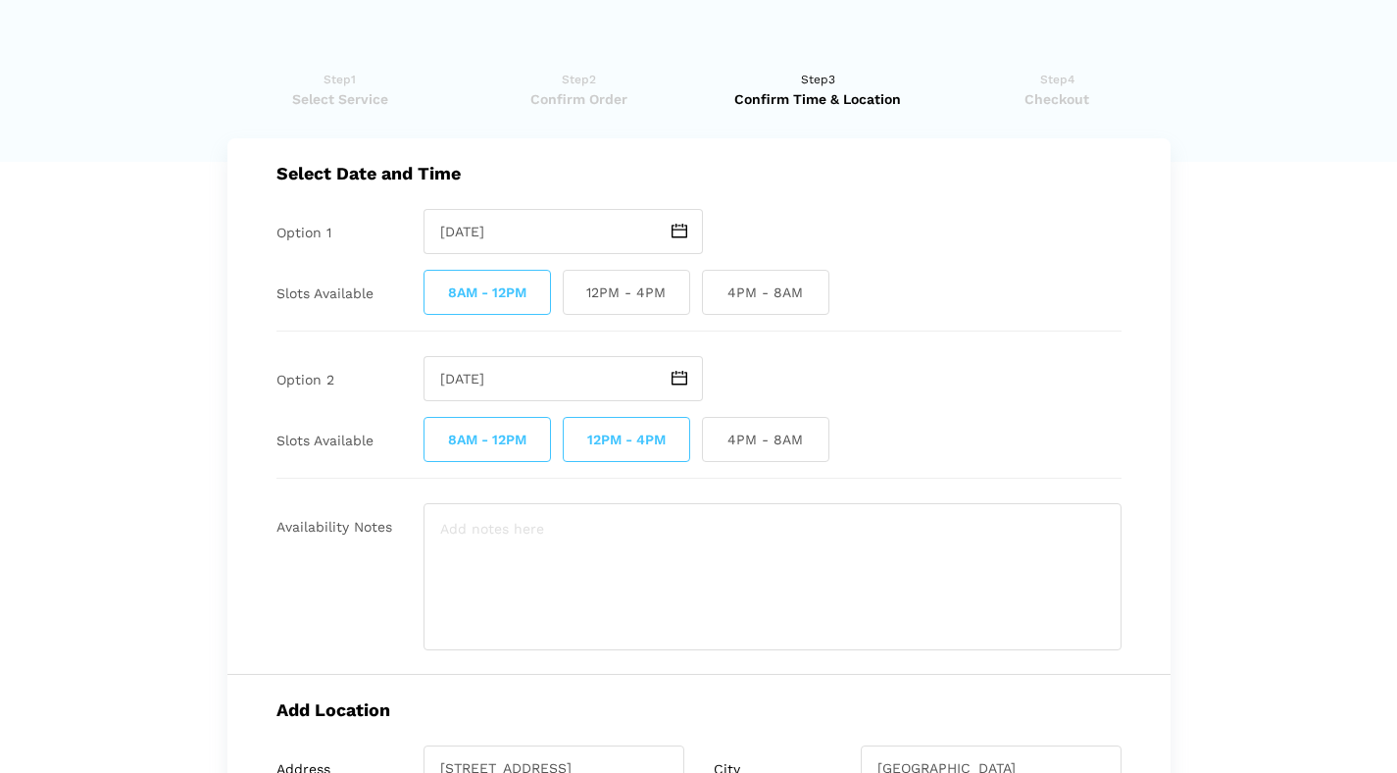
checkbox input "false"
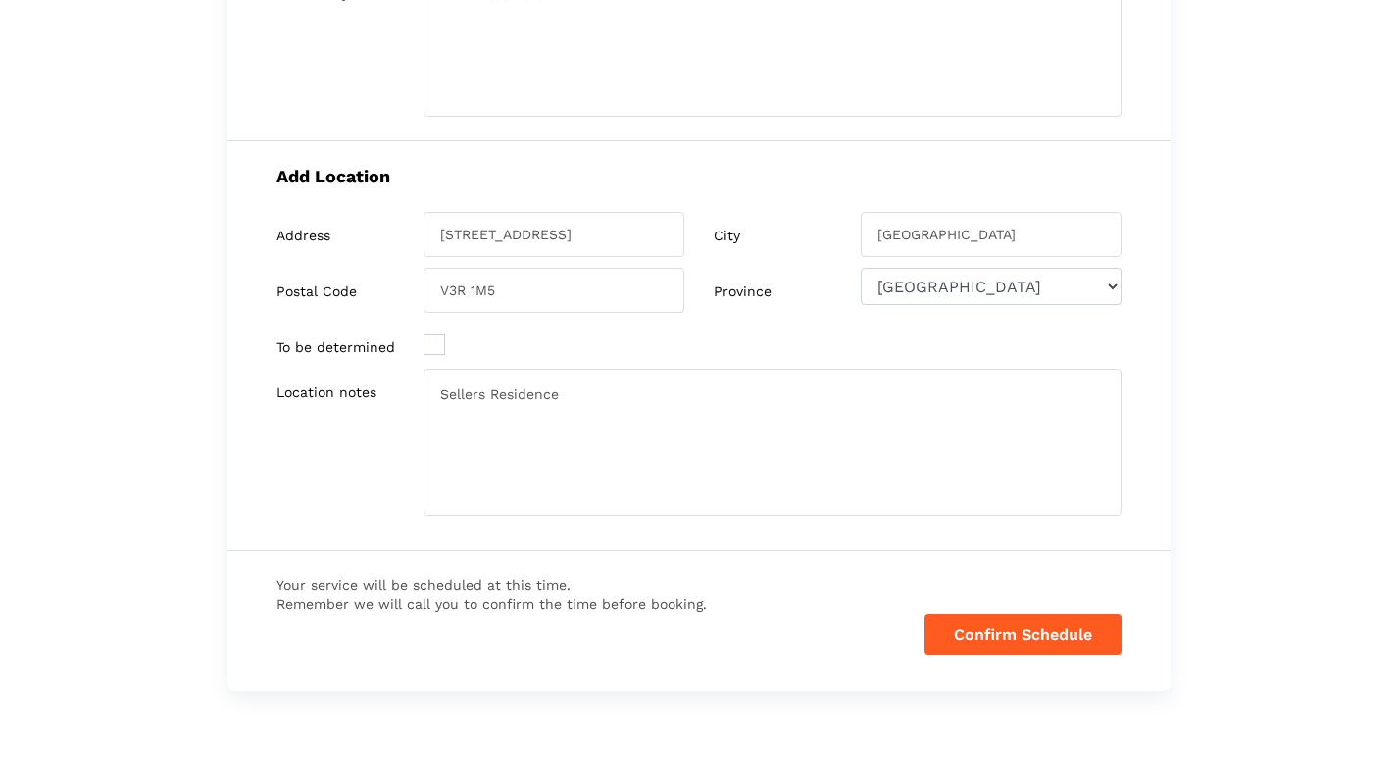
scroll to position [563, 0]
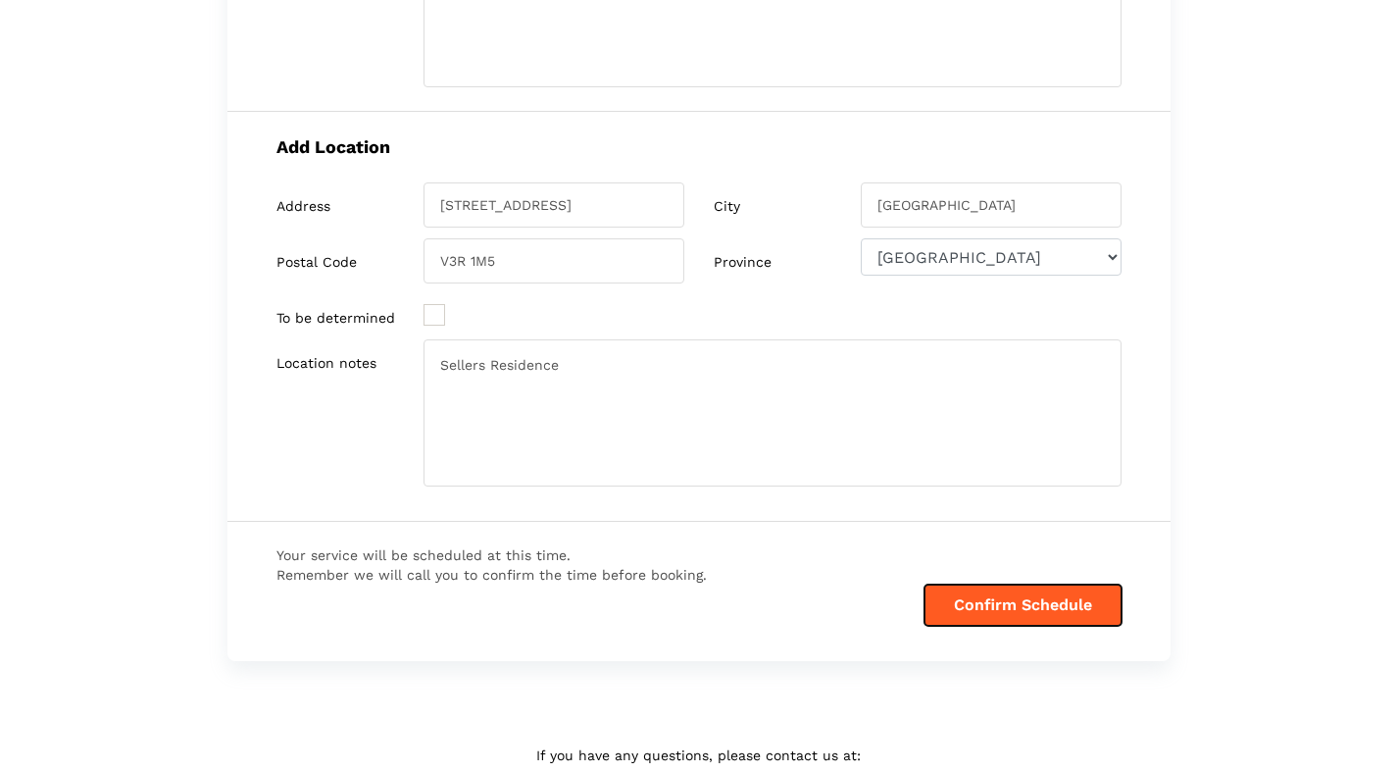
click at [1066, 601] on button "Confirm Schedule" at bounding box center [1023, 604] width 197 height 41
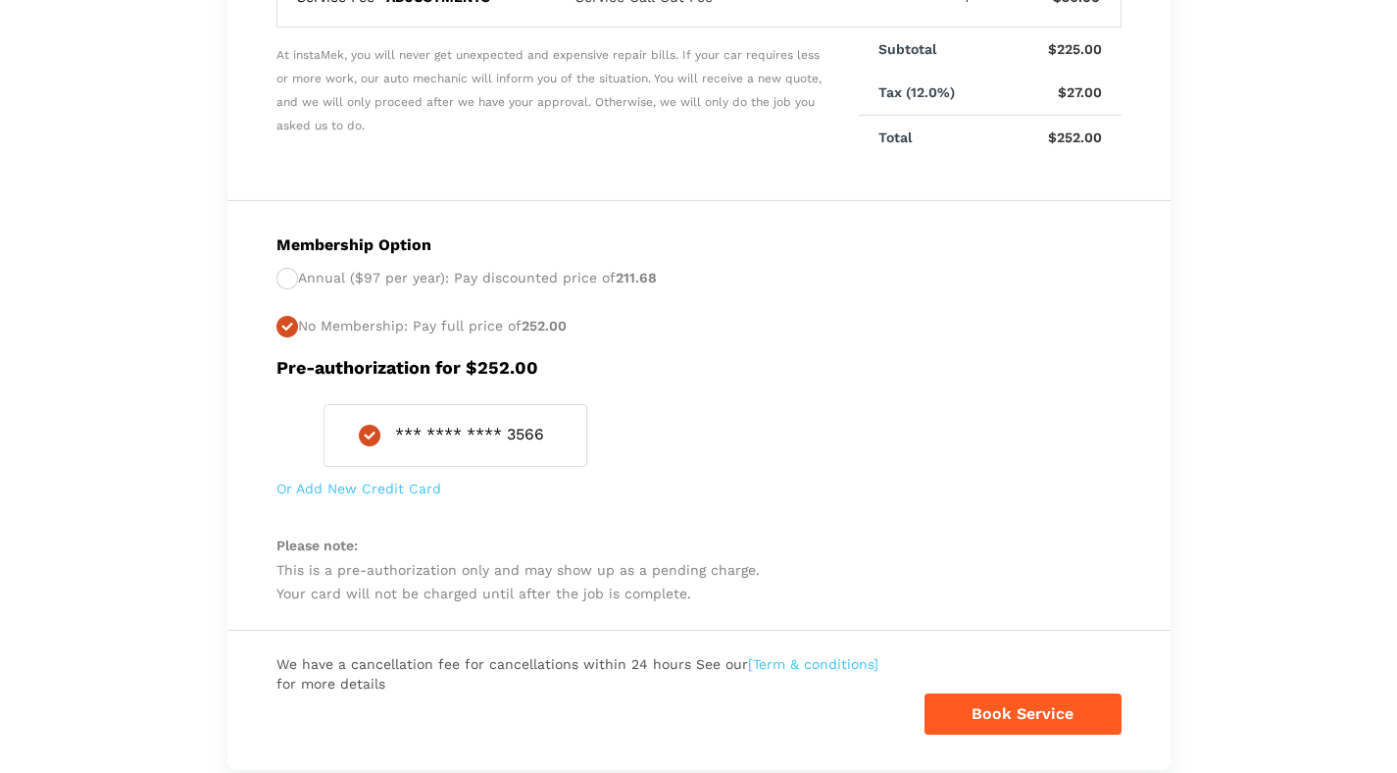
scroll to position [774, 0]
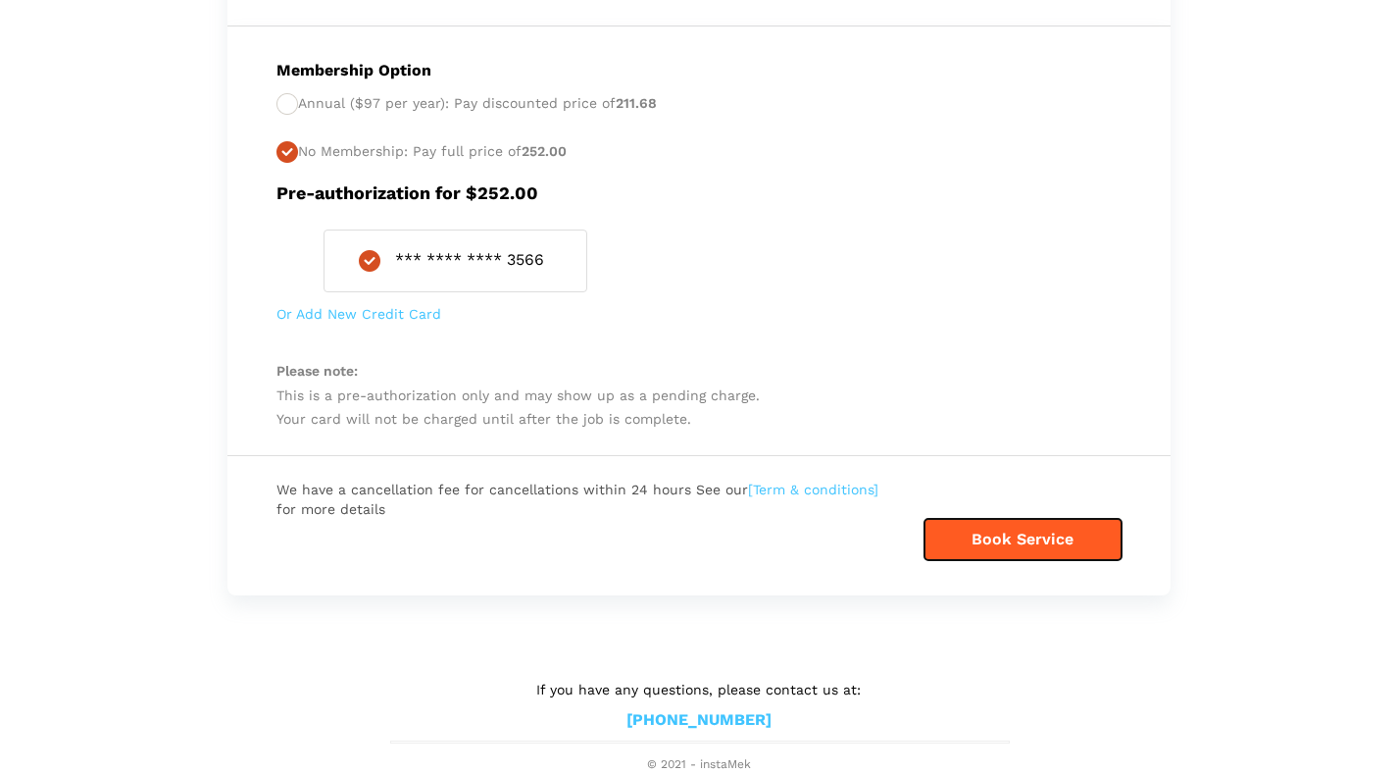
click at [1067, 534] on button "Book Service" at bounding box center [1023, 539] width 197 height 41
